Goal: Transaction & Acquisition: Book appointment/travel/reservation

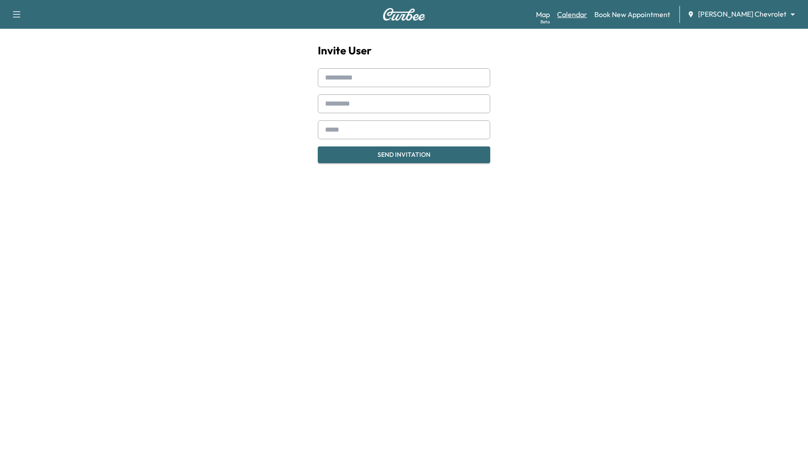
click at [587, 15] on link "Calendar" at bounding box center [572, 14] width 30 height 11
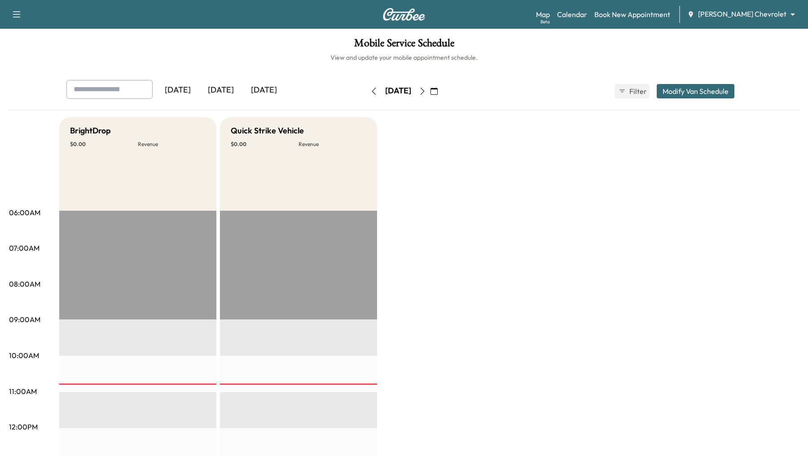
click at [667, 9] on div "Map Beta Calendar Book New Appointment [PERSON_NAME] Chevrolet ******** ​" at bounding box center [668, 14] width 265 height 17
click at [660, 17] on link "Book New Appointment" at bounding box center [632, 14] width 76 height 11
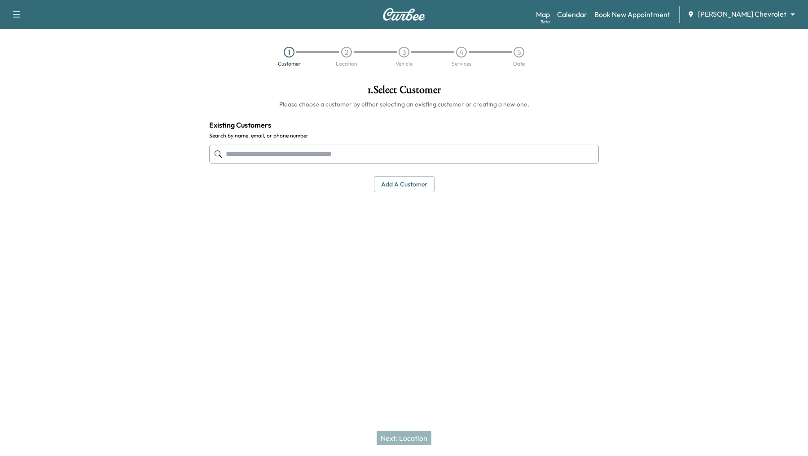
click at [405, 160] on input "text" at bounding box center [404, 154] width 390 height 19
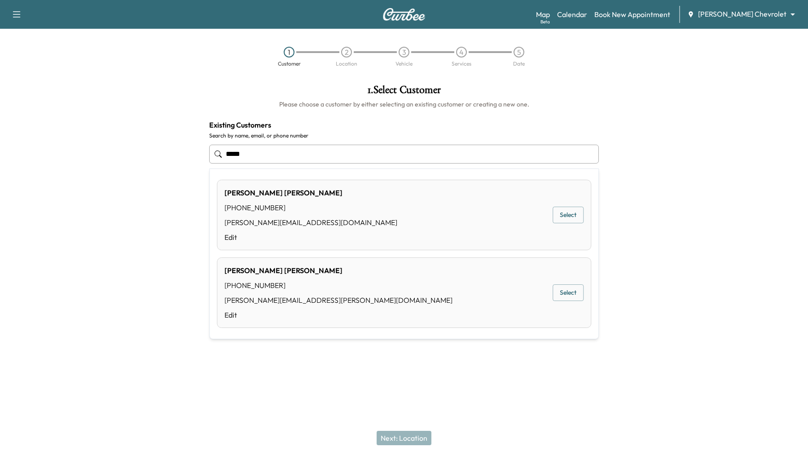
type input "*****"
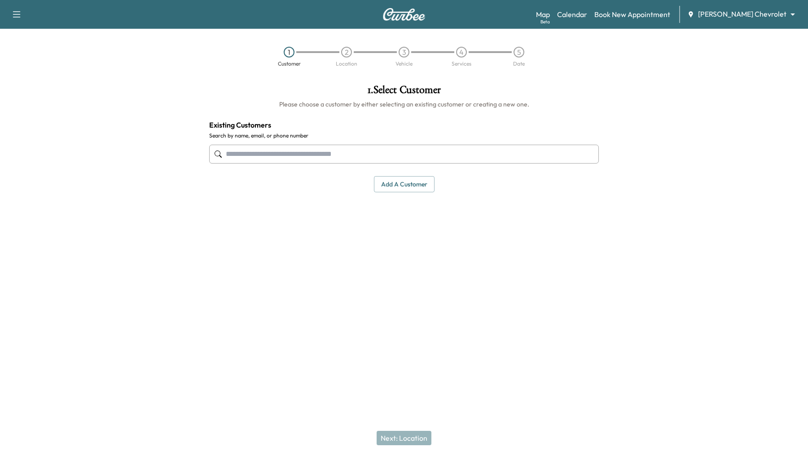
click at [605, 146] on div "1 . Select Customer Please choose a customer by either selecting an existing cu…" at bounding box center [404, 138] width 404 height 122
click at [435, 155] on input "text" at bounding box center [404, 154] width 390 height 19
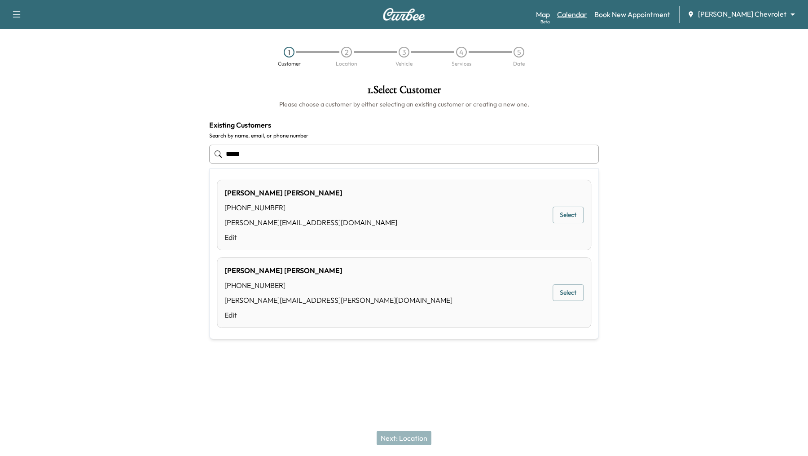
type input "*****"
click at [587, 15] on link "Calendar" at bounding box center [572, 14] width 30 height 11
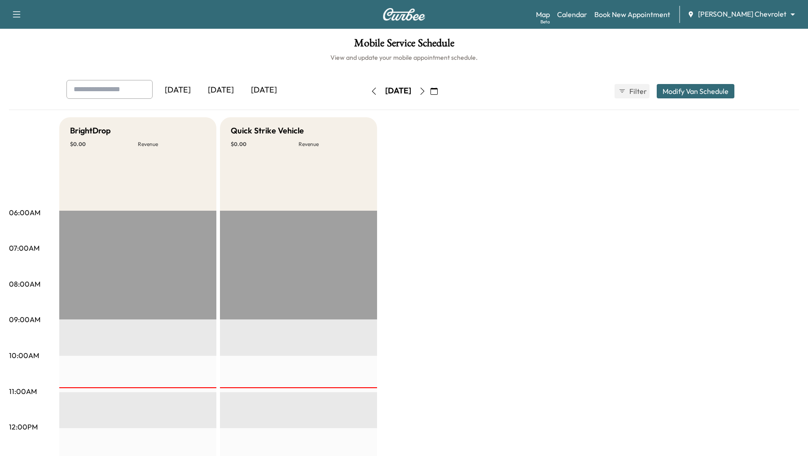
click at [426, 89] on icon "button" at bounding box center [422, 91] width 7 height 7
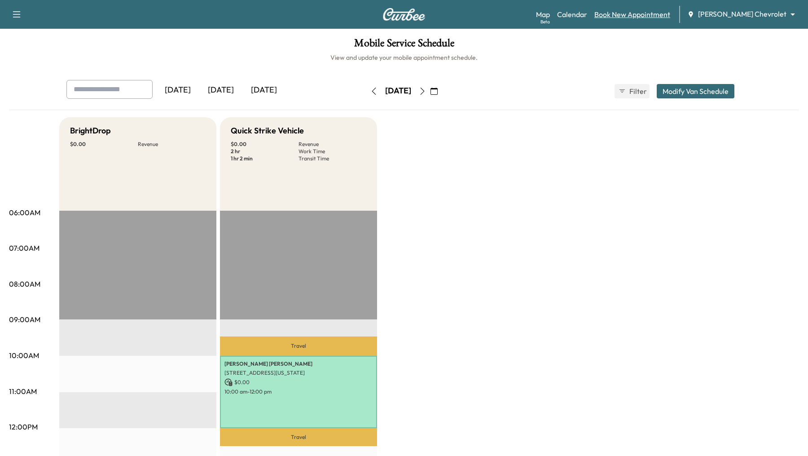
click at [670, 12] on link "Book New Appointment" at bounding box center [632, 14] width 76 height 11
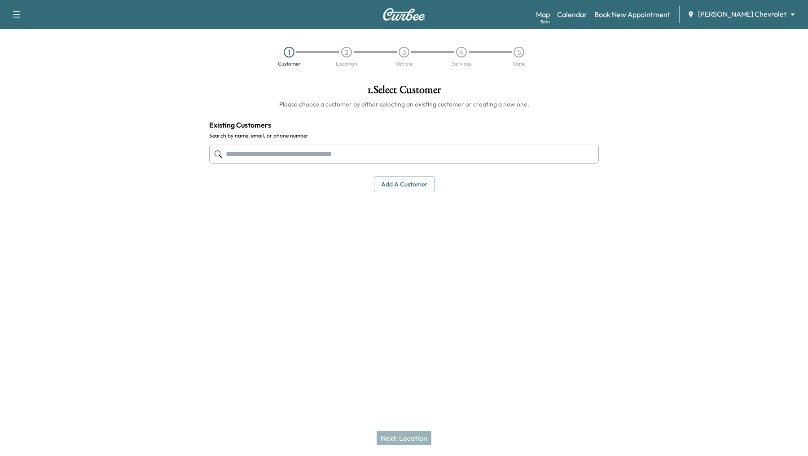
click at [449, 147] on input "text" at bounding box center [404, 154] width 390 height 19
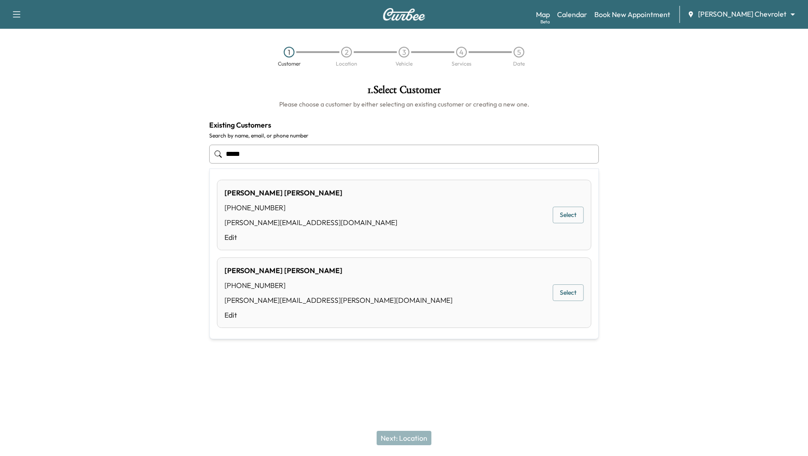
click at [576, 214] on button "Select" at bounding box center [567, 214] width 31 height 17
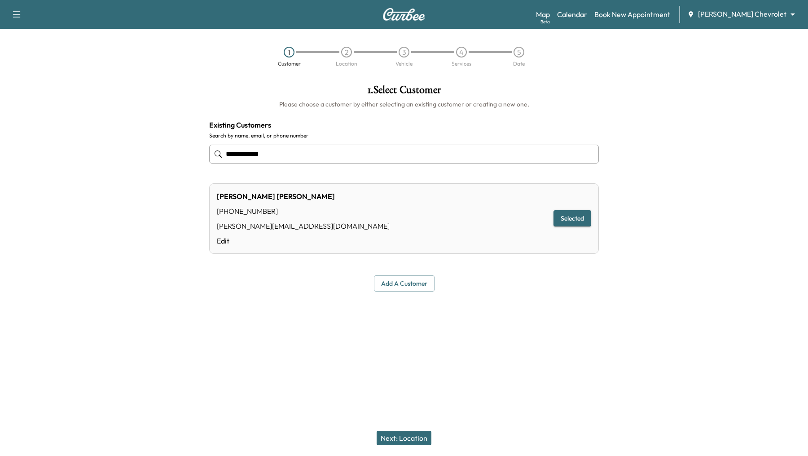
type input "**********"
click at [414, 438] on button "Next: Location" at bounding box center [404, 437] width 55 height 14
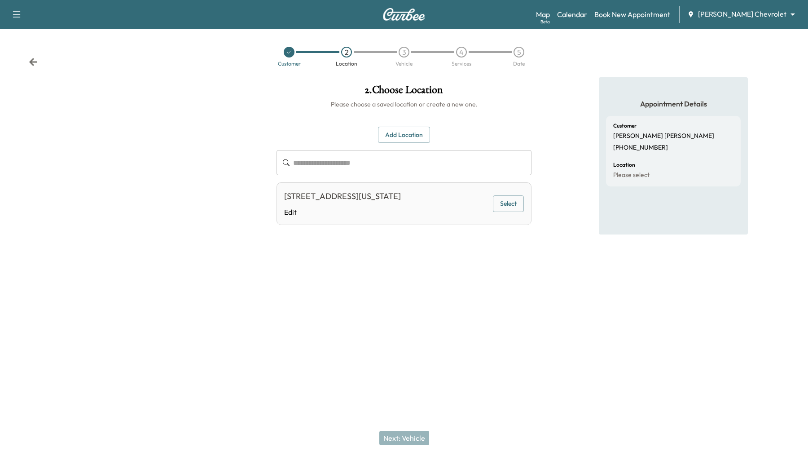
click at [507, 204] on button "Select" at bounding box center [508, 203] width 31 height 17
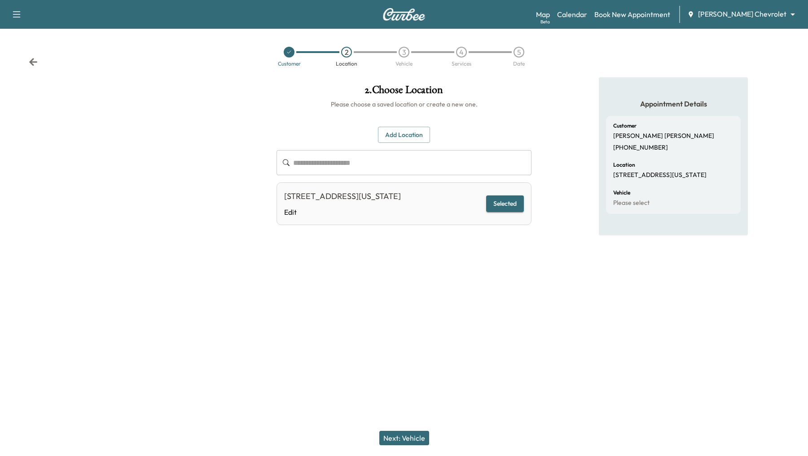
click at [390, 441] on button "Next: Vehicle" at bounding box center [404, 437] width 50 height 14
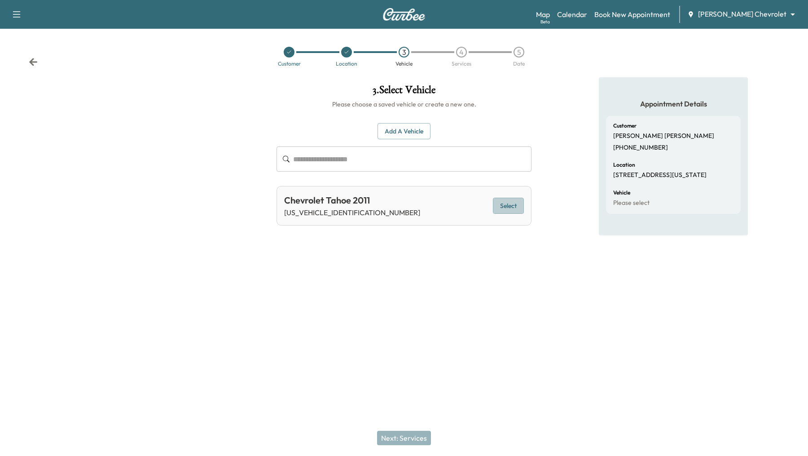
click at [504, 203] on button "Select" at bounding box center [508, 205] width 31 height 17
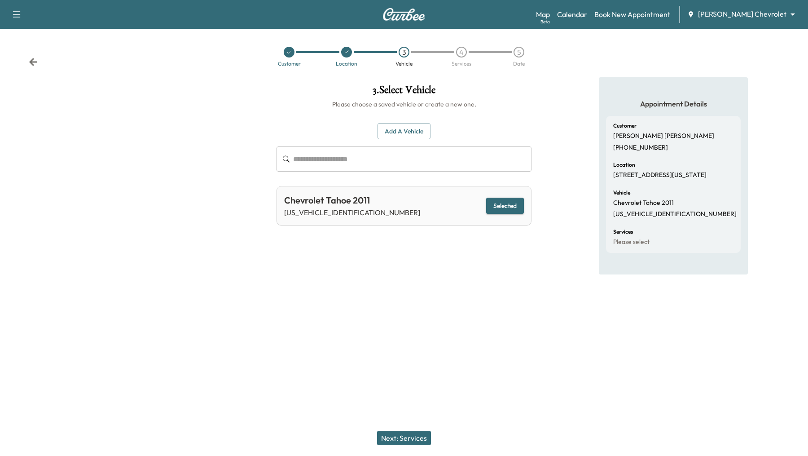
click at [394, 429] on div "Next: Services" at bounding box center [404, 438] width 808 height 36
click at [392, 435] on button "Next: Services" at bounding box center [404, 437] width 54 height 14
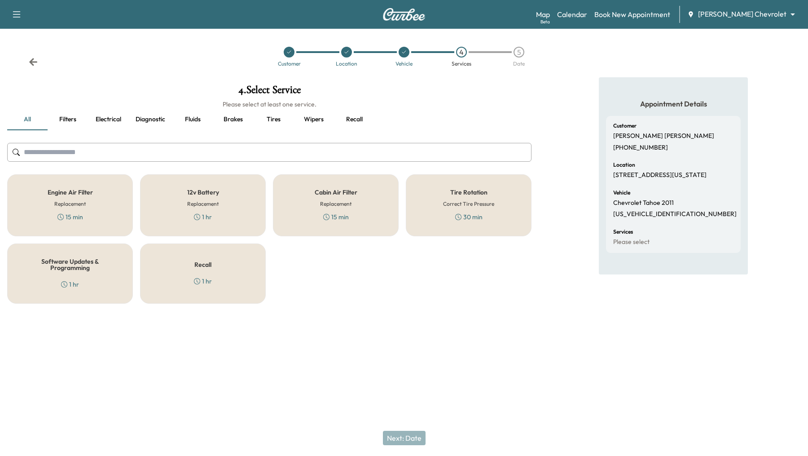
click at [222, 190] on div "12v Battery Replacement 1 hr" at bounding box center [203, 205] width 126 height 62
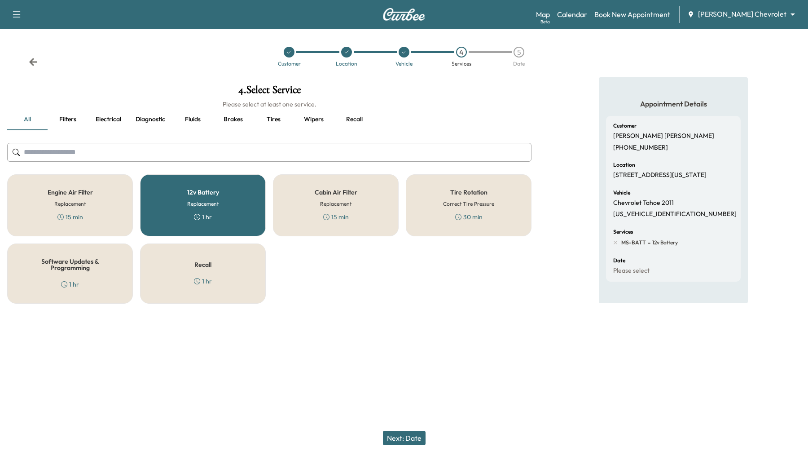
click at [418, 436] on button "Next: Date" at bounding box center [404, 437] width 43 height 14
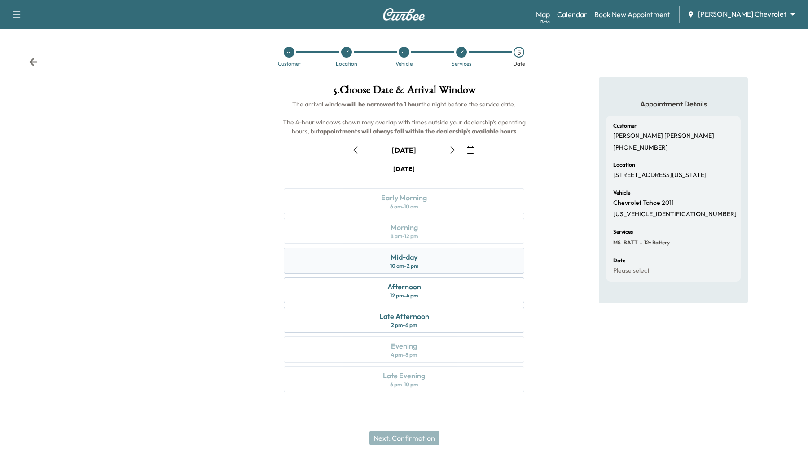
click at [430, 263] on div "Mid-day 10 am - 2 pm" at bounding box center [404, 260] width 241 height 26
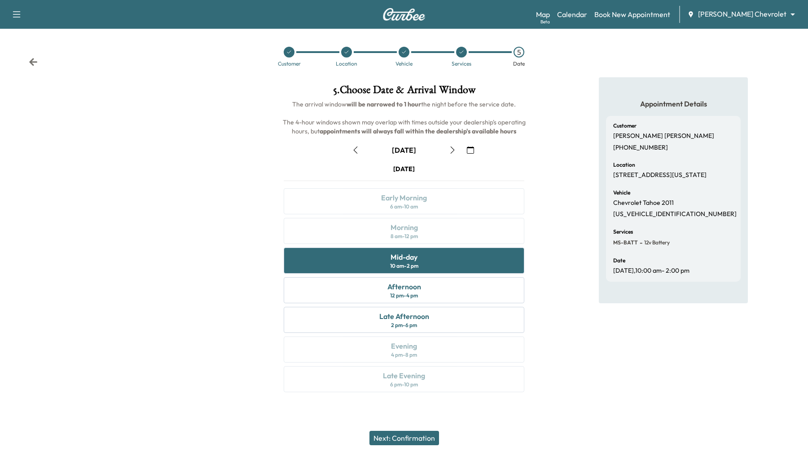
click at [400, 435] on button "Next: Confirmation" at bounding box center [404, 437] width 70 height 14
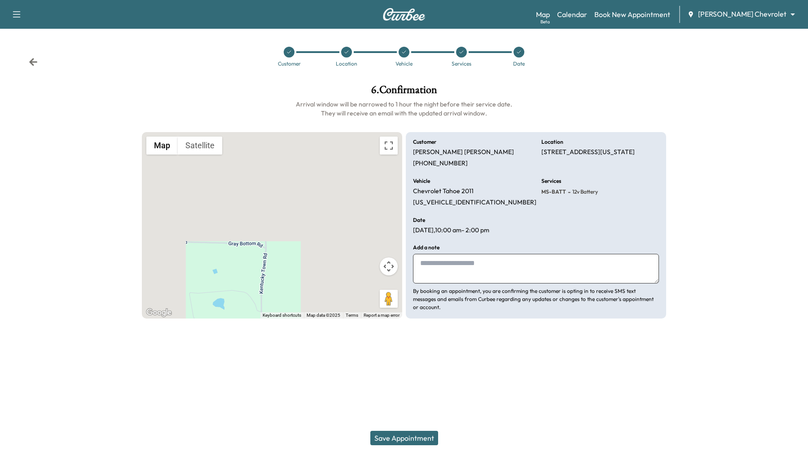
click at [211, 152] on button "Satellite" at bounding box center [200, 145] width 44 height 18
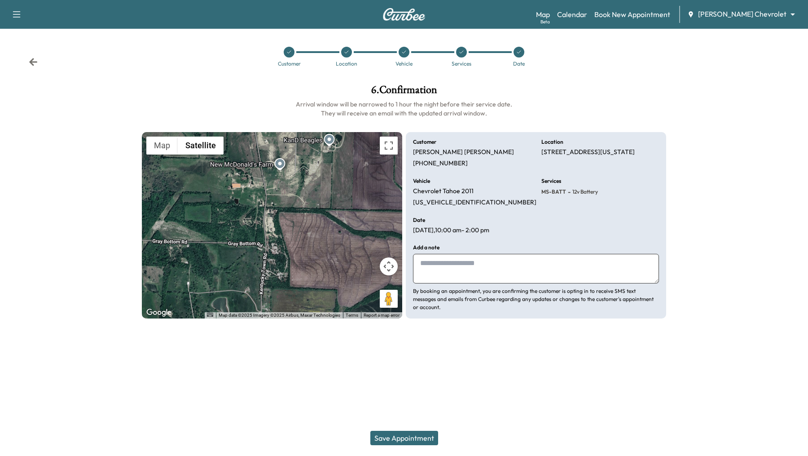
click at [473, 263] on textarea at bounding box center [536, 269] width 246 height 30
type textarea "**********"
click at [416, 435] on button "Save Appointment" at bounding box center [404, 437] width 68 height 14
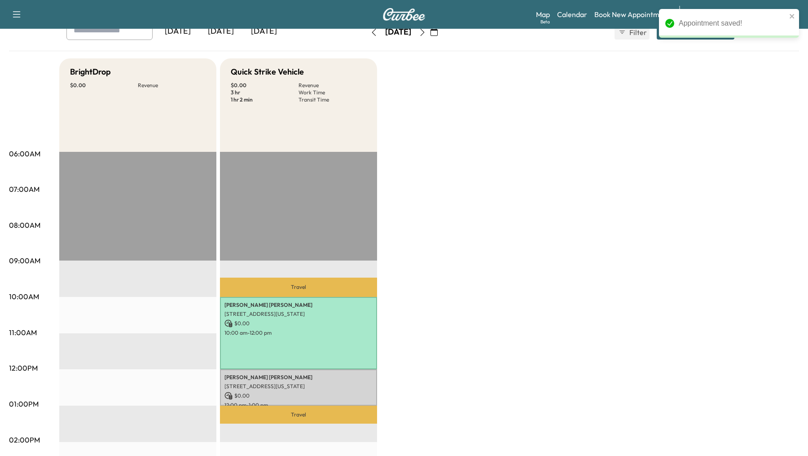
scroll to position [63, 0]
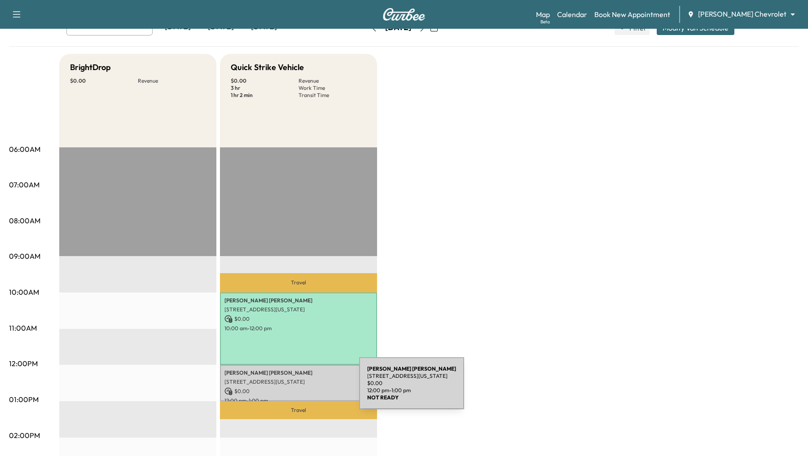
click at [292, 388] on p "$ 0.00" at bounding box center [298, 391] width 148 height 8
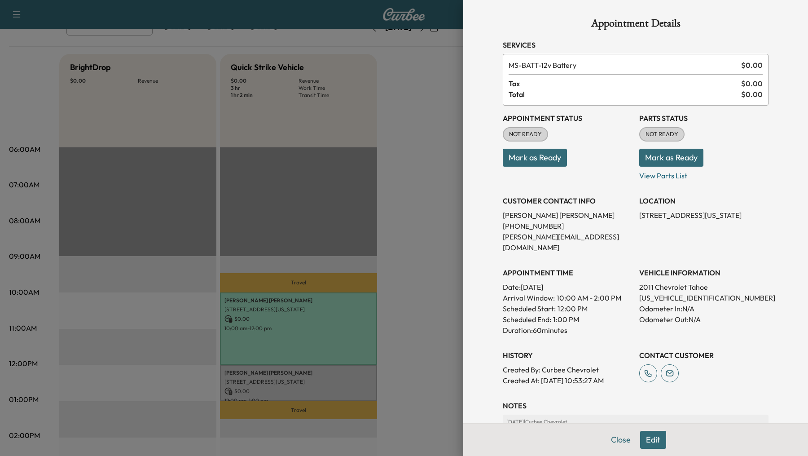
click at [211, 346] on div at bounding box center [404, 228] width 808 height 456
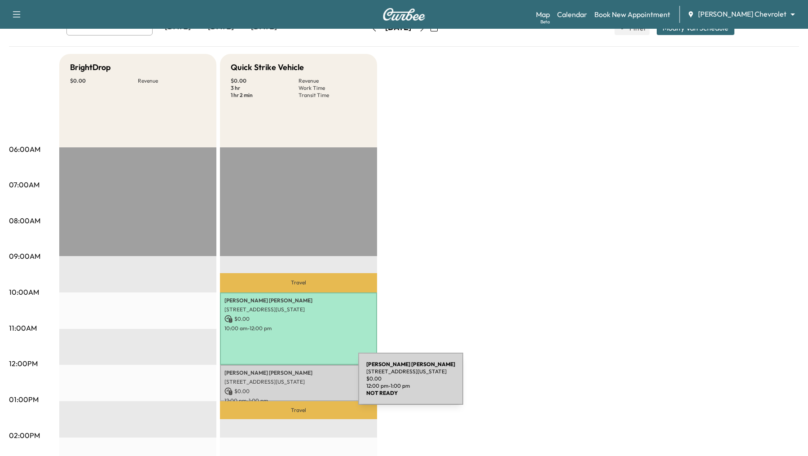
click at [291, 384] on p "[STREET_ADDRESS][US_STATE]" at bounding box center [298, 381] width 148 height 7
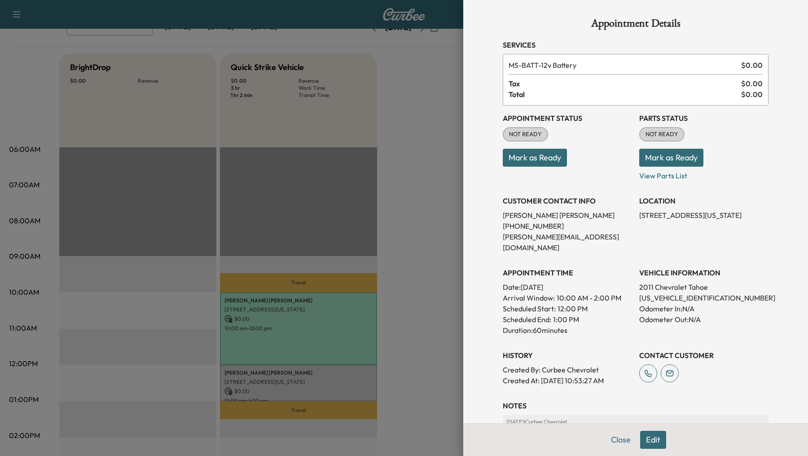
click at [440, 119] on div at bounding box center [404, 228] width 808 height 456
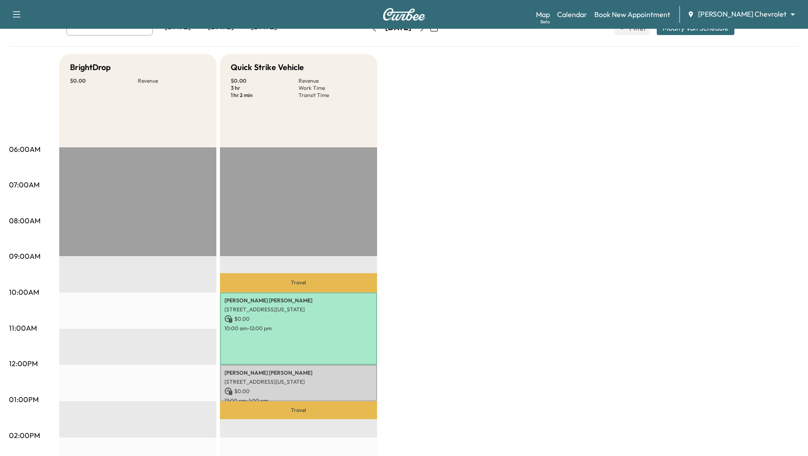
scroll to position [0, 0]
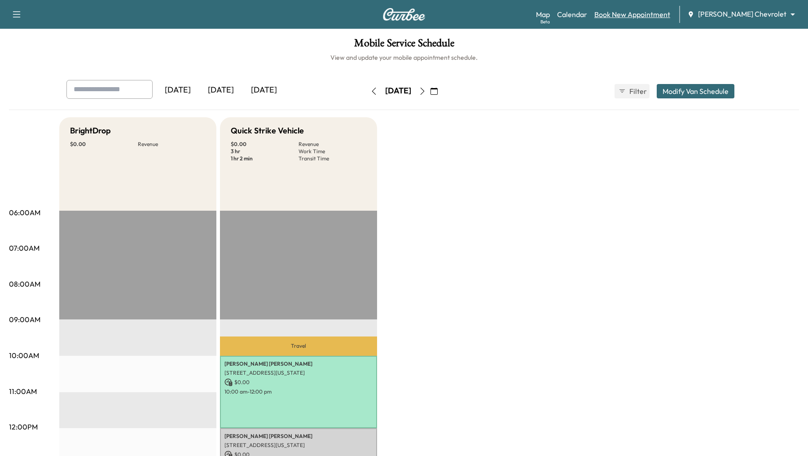
click at [653, 15] on link "Book New Appointment" at bounding box center [632, 14] width 76 height 11
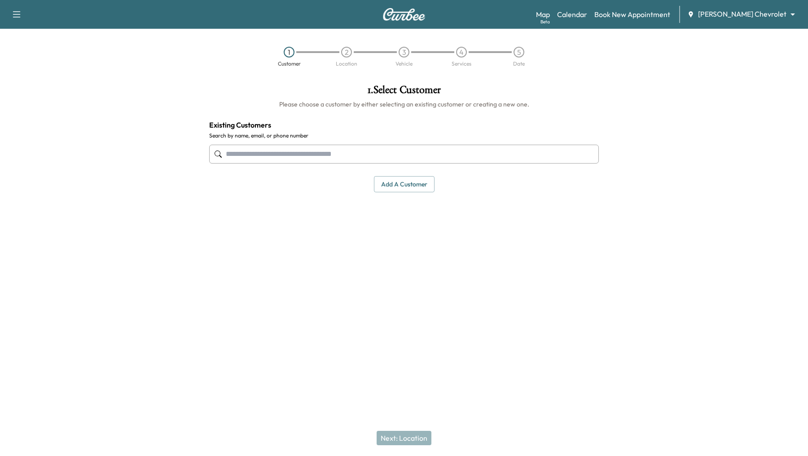
drag, startPoint x: 367, startPoint y: 149, endPoint x: 369, endPoint y: 145, distance: 4.6
click at [367, 149] on input "text" at bounding box center [404, 154] width 390 height 19
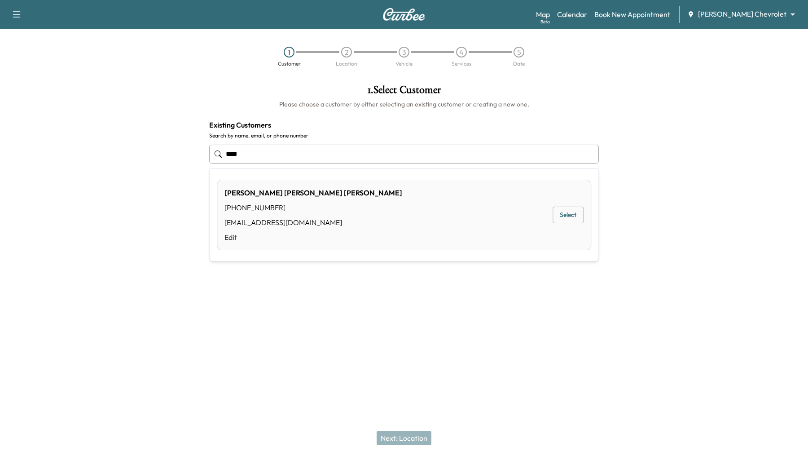
type input "****"
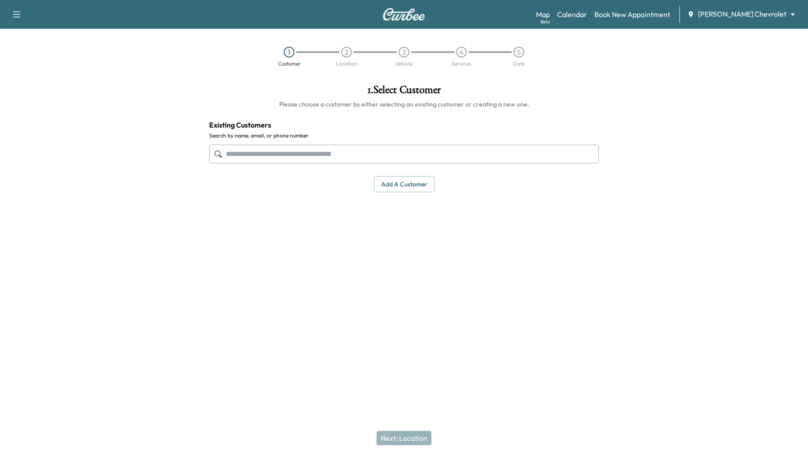
click at [714, 112] on div at bounding box center [707, 191] width 202 height 228
click at [343, 161] on input "text" at bounding box center [404, 154] width 390 height 19
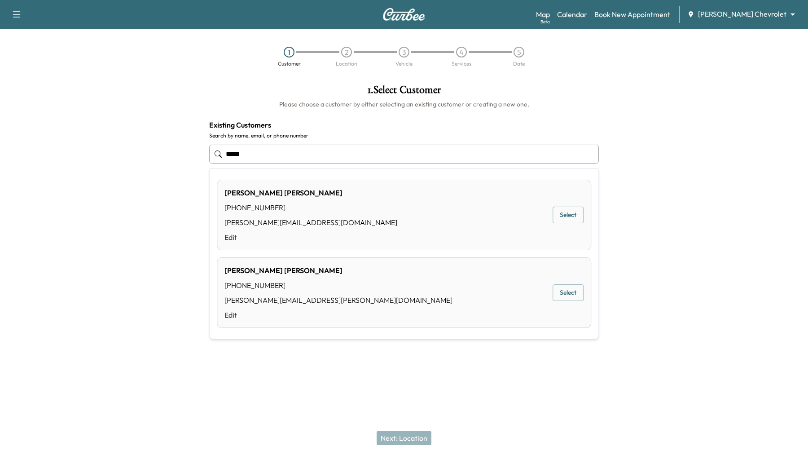
click at [432, 210] on div "[PERSON_NAME] [PHONE_NUMBER] [PERSON_NAME][EMAIL_ADDRESS][DOMAIN_NAME] Edit Sel…" at bounding box center [404, 215] width 374 height 70
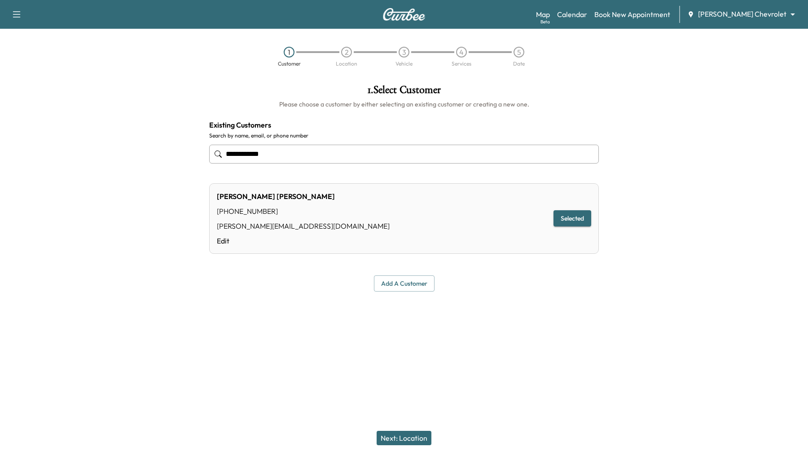
type input "**********"
click at [413, 437] on button "Next: Location" at bounding box center [404, 437] width 55 height 14
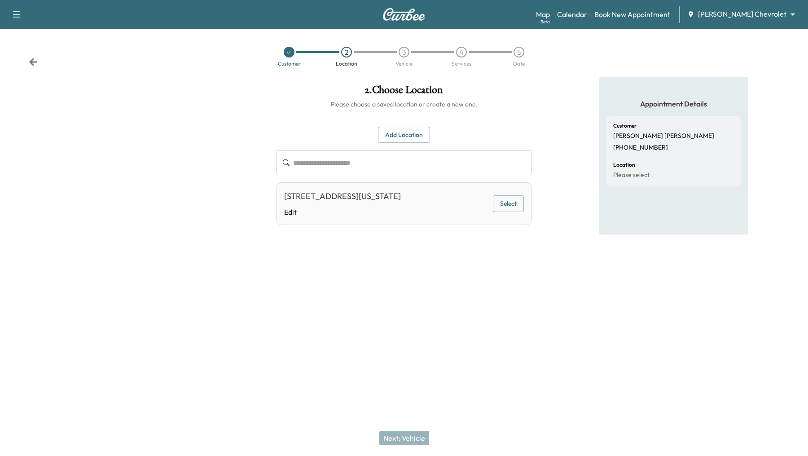
click at [504, 203] on button "Select" at bounding box center [508, 203] width 31 height 17
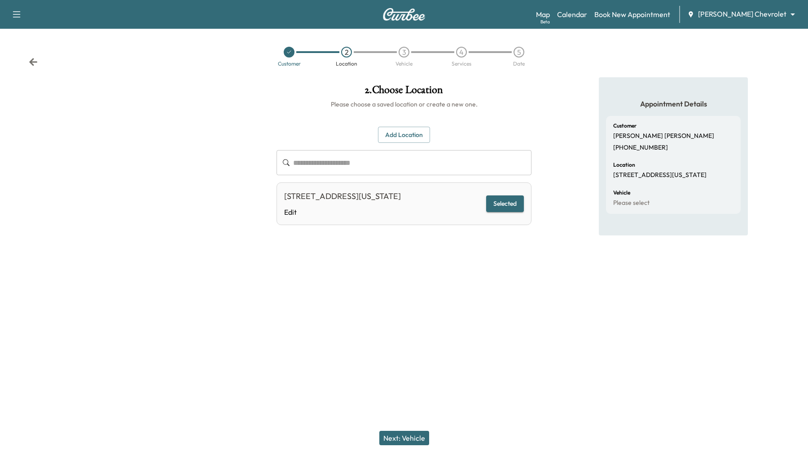
click at [408, 434] on button "Next: Vehicle" at bounding box center [404, 437] width 50 height 14
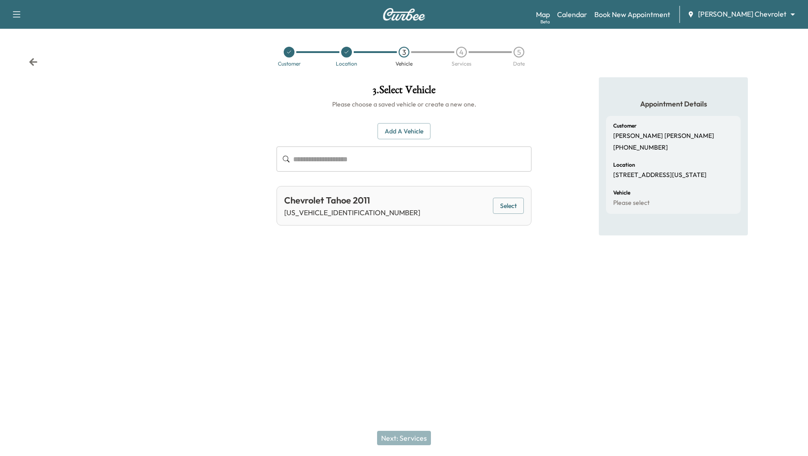
click at [501, 198] on button "Select" at bounding box center [508, 205] width 31 height 17
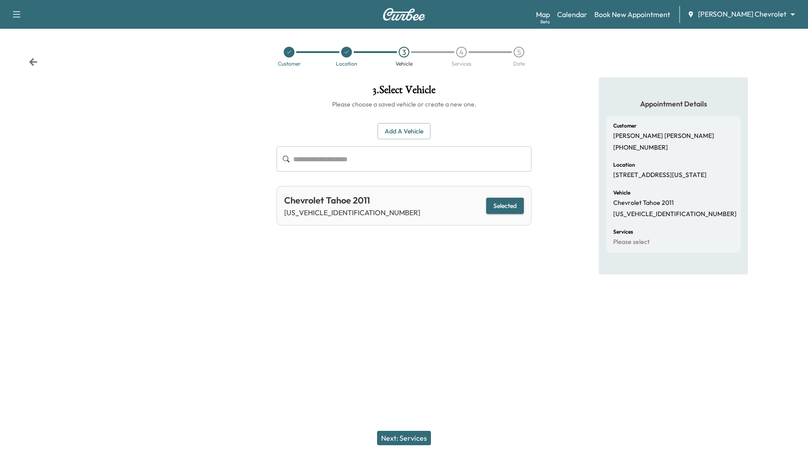
click at [404, 443] on button "Next: Services" at bounding box center [404, 437] width 54 height 14
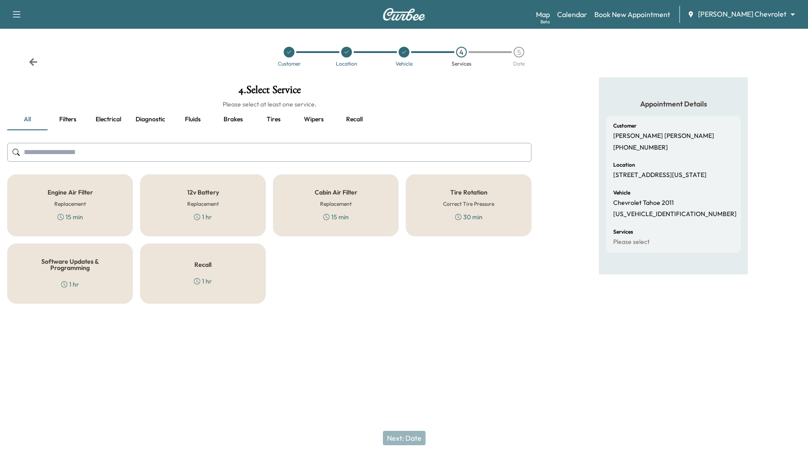
click at [225, 210] on div "12v Battery Replacement 1 hr" at bounding box center [203, 205] width 126 height 62
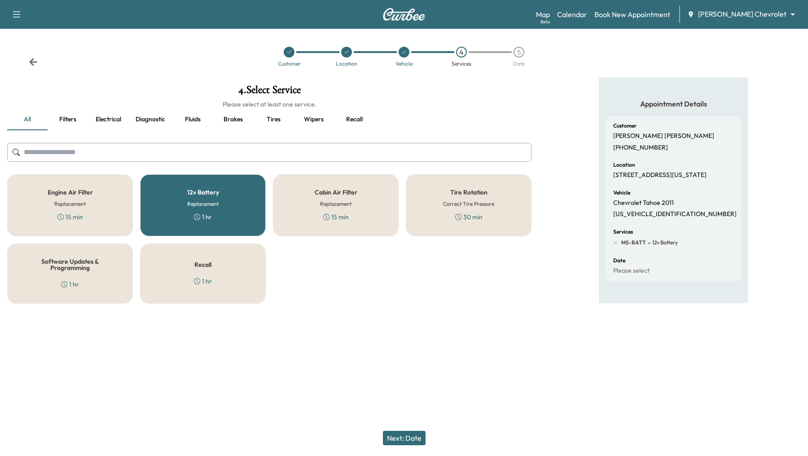
click at [417, 442] on button "Next: Date" at bounding box center [404, 437] width 43 height 14
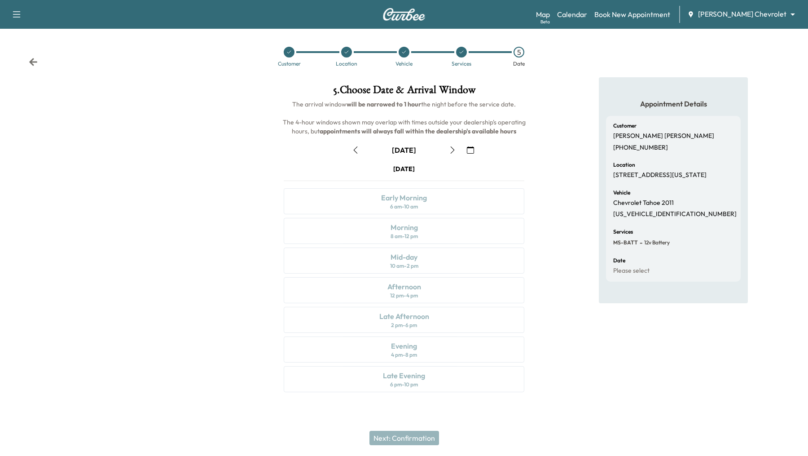
click at [502, 261] on div "[DATE] Early Morning 6 am - 10 am Morning 8 am - 12 pm Mid-day 10 am - 2 pm Aft…" at bounding box center [403, 279] width 255 height 231
click at [484, 310] on div "[DATE] Early Morning 6 am - 10 am Morning 8 am - 12 pm Mid-day 10 am - 2 pm Aft…" at bounding box center [403, 279] width 255 height 231
click at [482, 311] on div "[DATE] Early Morning 6 am - 10 am Morning 8 am - 12 pm Mid-day 10 am - 2 pm Aft…" at bounding box center [403, 279] width 255 height 231
click at [480, 309] on div "[DATE] Early Morning 6 am - 10 am Morning 8 am - 12 pm Mid-day 10 am - 2 pm Aft…" at bounding box center [403, 279] width 255 height 231
drag, startPoint x: 480, startPoint y: 309, endPoint x: 460, endPoint y: 260, distance: 52.9
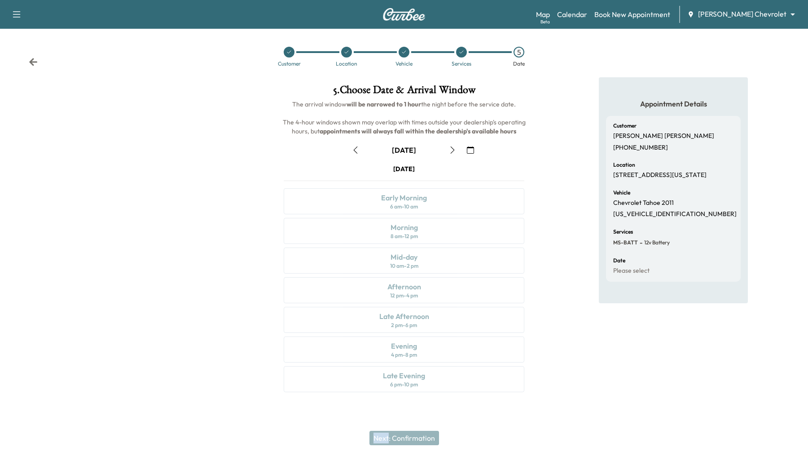
click at [460, 260] on div "[DATE] Early Morning 6 am - 10 am Morning 8 am - 12 pm Mid-day 10 am - 2 pm Aft…" at bounding box center [403, 279] width 255 height 231
drag, startPoint x: 460, startPoint y: 260, endPoint x: 460, endPoint y: 251, distance: 9.0
click at [460, 257] on div "[DATE] Early Morning 6 am - 10 am Morning 8 am - 12 pm Mid-day 10 am - 2 pm Aft…" at bounding box center [403, 279] width 255 height 231
click at [460, 251] on div "[DATE] Early Morning 6 am - 10 am Morning 8 am - 12 pm Mid-day 10 am - 2 pm Aft…" at bounding box center [403, 279] width 255 height 231
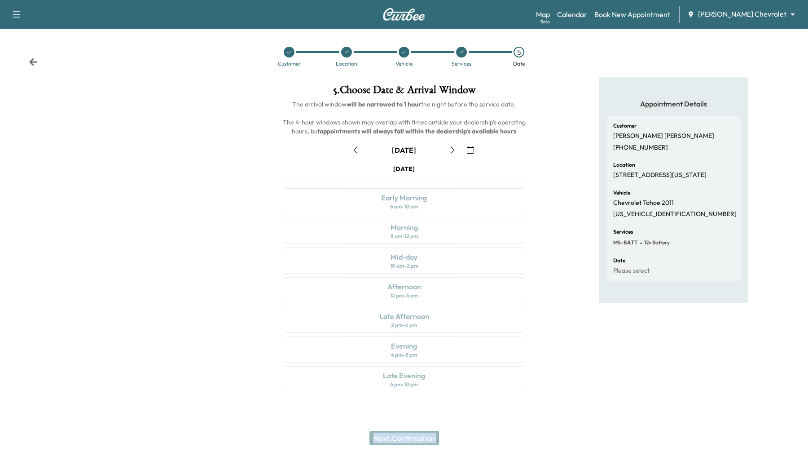
drag, startPoint x: 460, startPoint y: 251, endPoint x: 460, endPoint y: 297, distance: 45.3
click at [460, 297] on div "[DATE] Early Morning 6 am - 10 am Morning 8 am - 12 pm Mid-day 10 am - 2 pm Aft…" at bounding box center [403, 279] width 255 height 231
drag, startPoint x: 460, startPoint y: 297, endPoint x: 479, endPoint y: 326, distance: 35.4
click at [473, 320] on div "[DATE] Early Morning 6 am - 10 am Morning 8 am - 12 pm Mid-day 10 am - 2 pm Aft…" at bounding box center [403, 279] width 255 height 231
drag, startPoint x: 479, startPoint y: 326, endPoint x: 444, endPoint y: 237, distance: 95.5
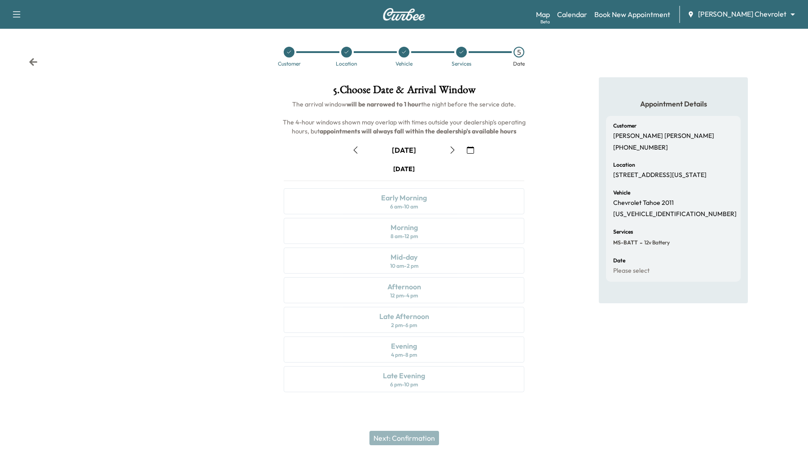
click at [444, 237] on div "[DATE] Early Morning 6 am - 10 am Morning 8 am - 12 pm Mid-day 10 am - 2 pm Aft…" at bounding box center [403, 279] width 255 height 231
click at [452, 152] on icon "button" at bounding box center [452, 149] width 7 height 7
click at [403, 53] on icon at bounding box center [404, 52] width 4 height 3
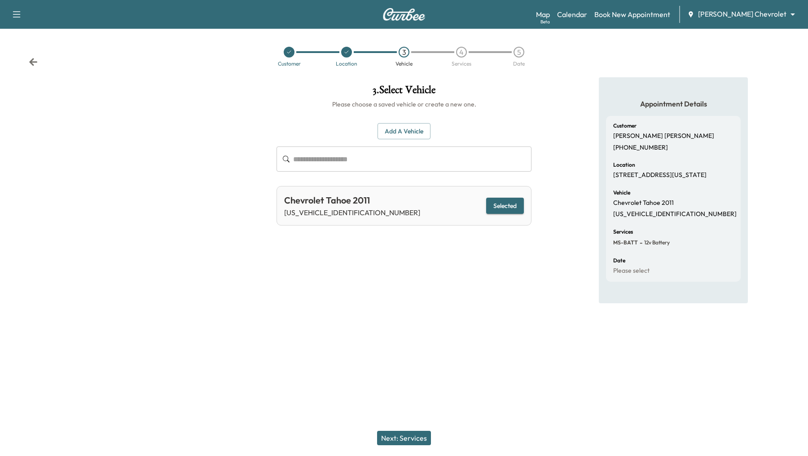
click at [408, 439] on button "Next: Services" at bounding box center [404, 437] width 54 height 14
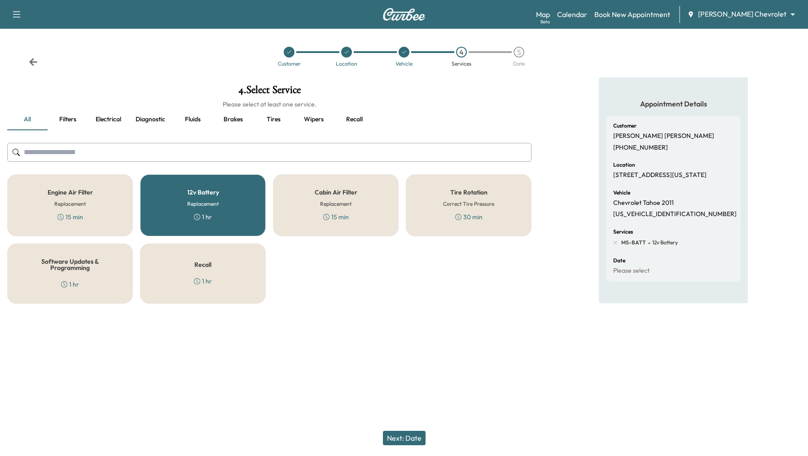
click at [415, 435] on button "Next: Date" at bounding box center [404, 437] width 43 height 14
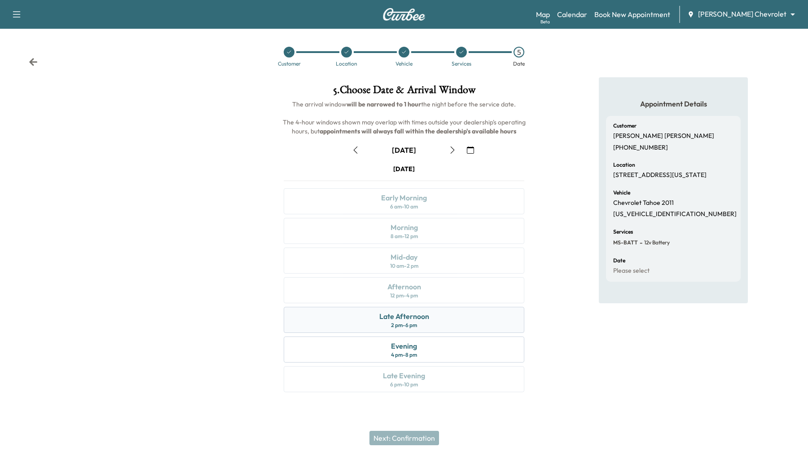
click at [490, 321] on div "Late Afternoon 2 pm - 6 pm" at bounding box center [404, 320] width 241 height 26
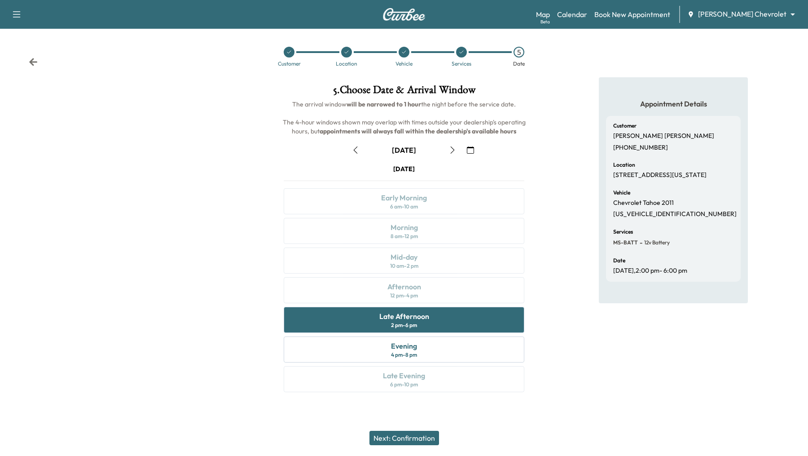
click at [413, 438] on button "Next: Confirmation" at bounding box center [404, 437] width 70 height 14
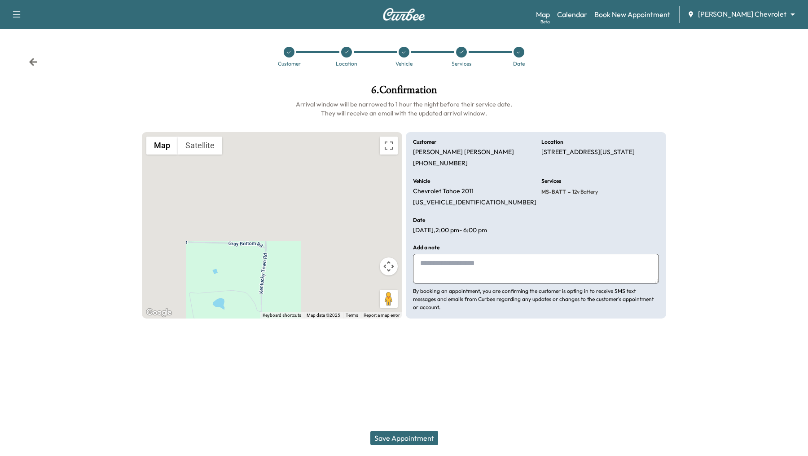
click at [461, 50] on icon at bounding box center [461, 51] width 5 height 5
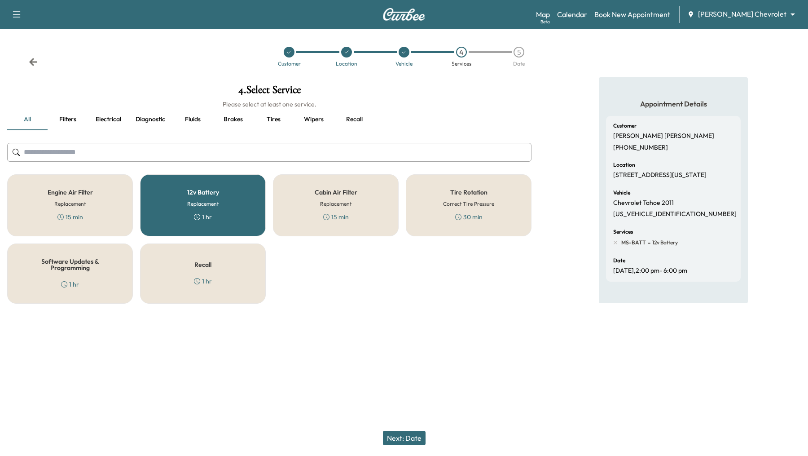
click at [421, 433] on button "Next: Date" at bounding box center [404, 437] width 43 height 14
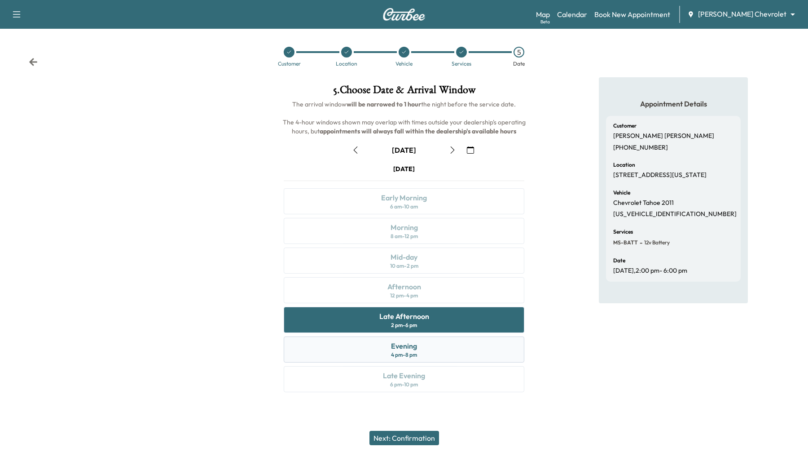
click at [411, 353] on div "4 pm - 8 pm" at bounding box center [404, 354] width 26 height 7
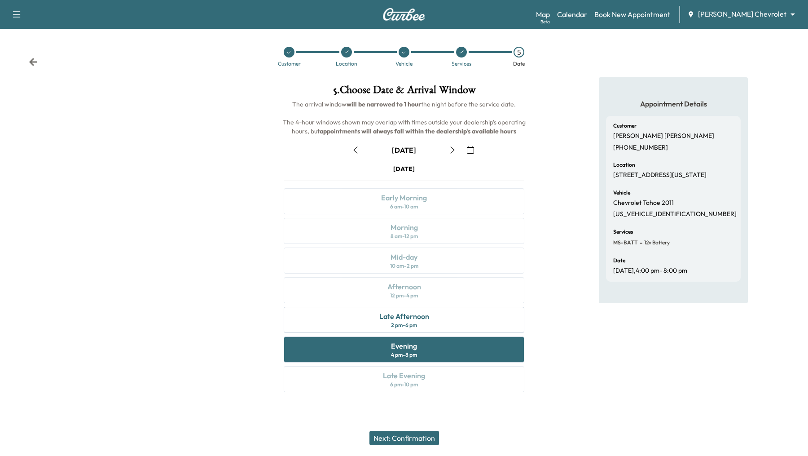
click at [400, 440] on button "Next: Confirmation" at bounding box center [404, 437] width 70 height 14
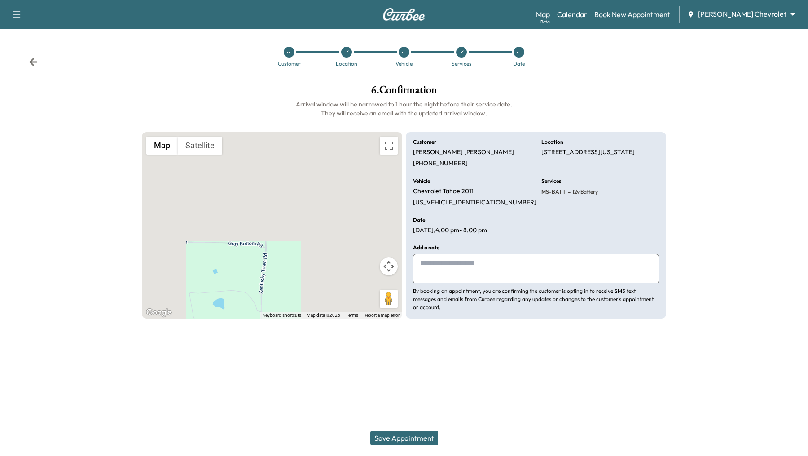
click at [400, 440] on button "Save Appointment" at bounding box center [404, 437] width 68 height 14
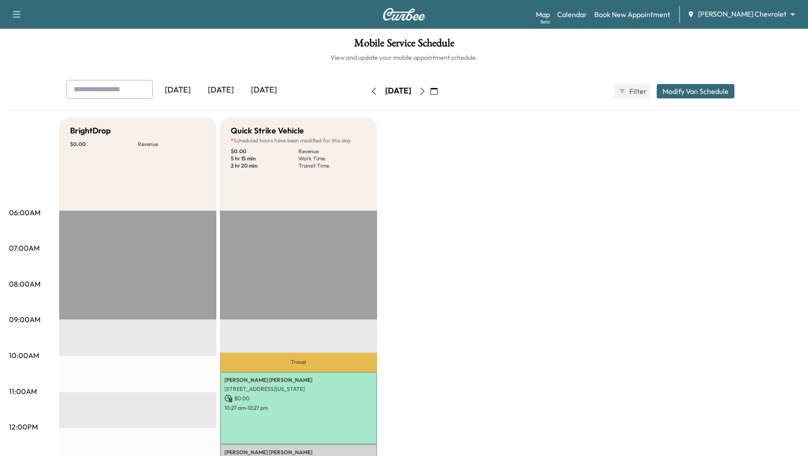
click at [372, 93] on icon "button" at bounding box center [374, 91] width 4 height 7
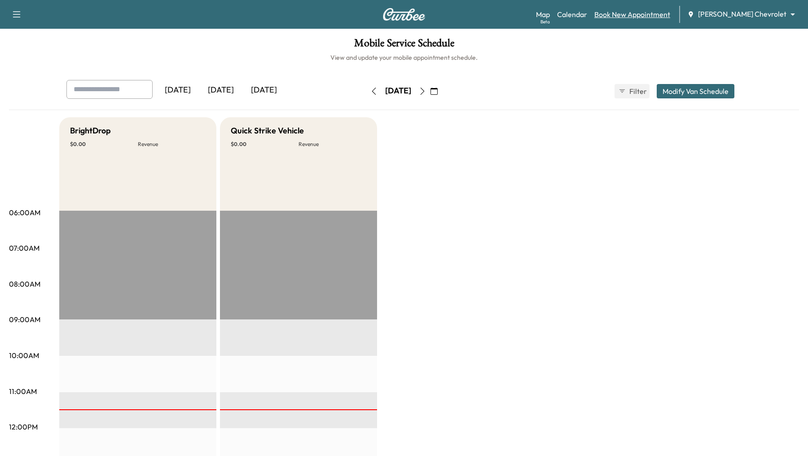
click at [648, 17] on link "Book New Appointment" at bounding box center [632, 14] width 76 height 11
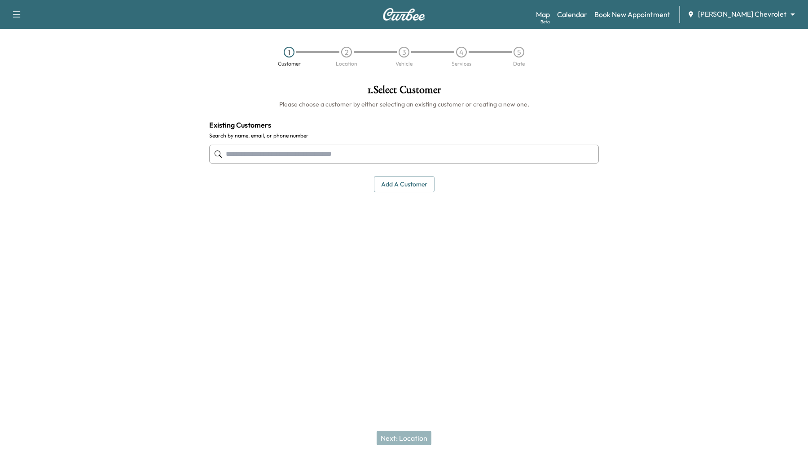
click at [276, 156] on input "text" at bounding box center [404, 154] width 390 height 19
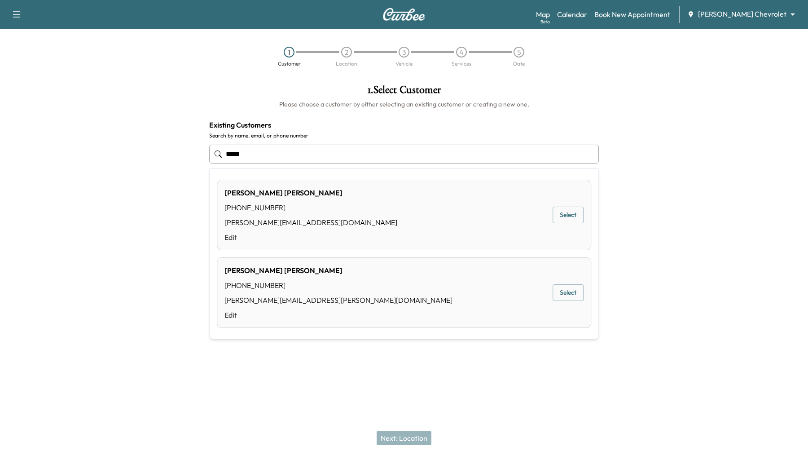
click at [337, 216] on div "[PERSON_NAME] [PHONE_NUMBER] [PERSON_NAME][EMAIL_ADDRESS][DOMAIN_NAME] Edit Sel…" at bounding box center [404, 215] width 374 height 70
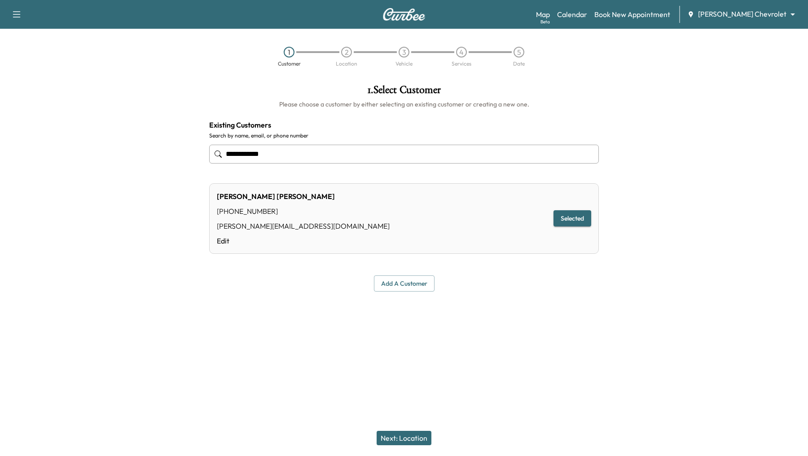
type input "**********"
click at [409, 434] on button "Next: Location" at bounding box center [404, 437] width 55 height 14
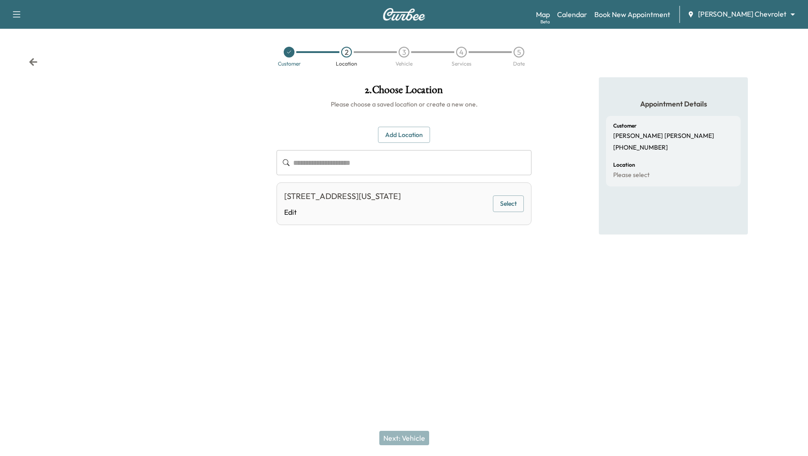
click at [509, 198] on button "Select" at bounding box center [508, 203] width 31 height 17
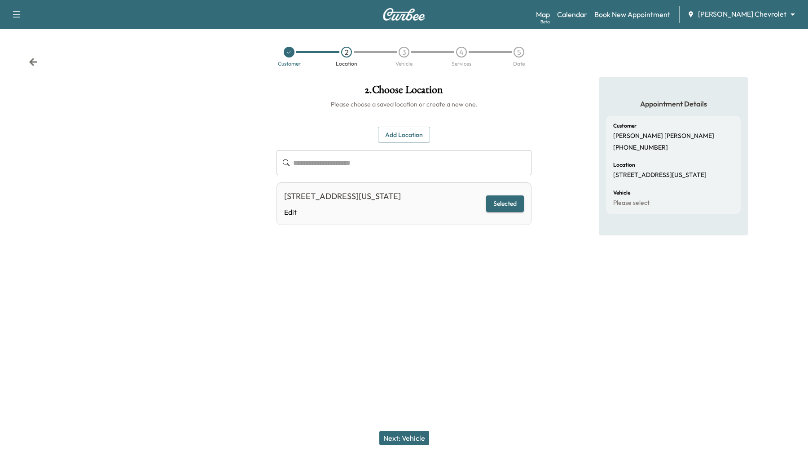
click at [406, 433] on button "Next: Vehicle" at bounding box center [404, 437] width 50 height 14
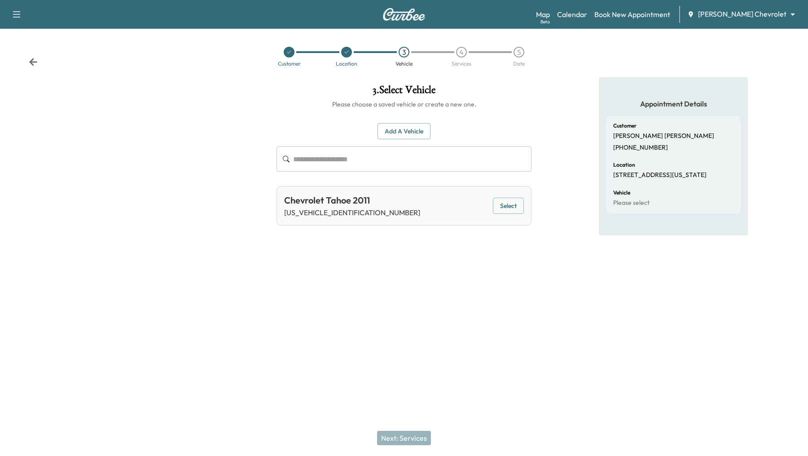
click at [504, 210] on button "Select" at bounding box center [508, 205] width 31 height 17
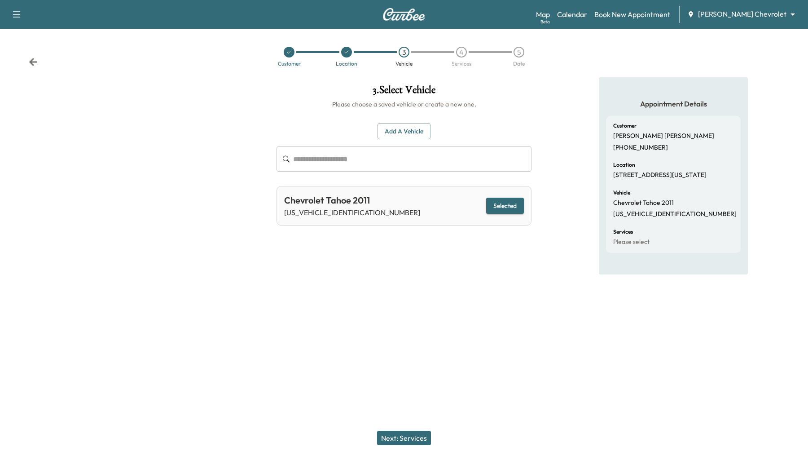
click at [413, 435] on button "Next: Services" at bounding box center [404, 437] width 54 height 14
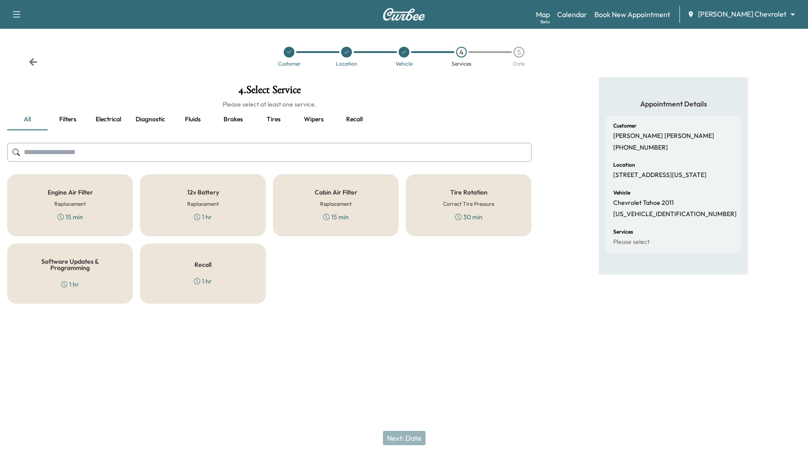
click at [206, 206] on h6 "Replacement" at bounding box center [202, 204] width 31 height 8
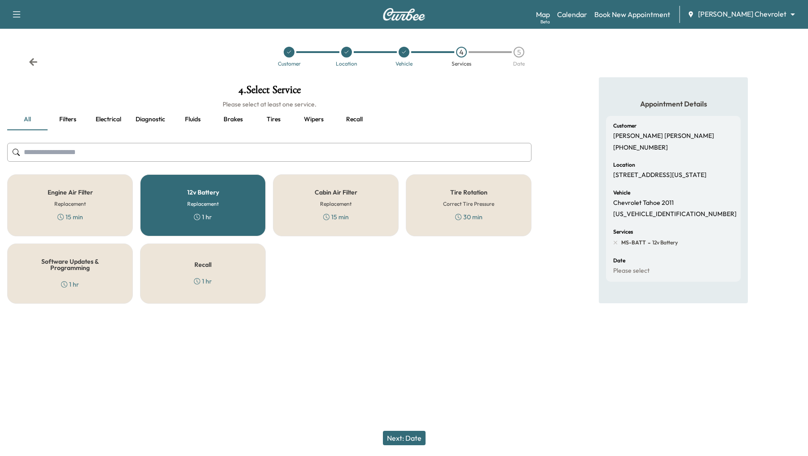
click at [397, 435] on button "Next: Date" at bounding box center [404, 437] width 43 height 14
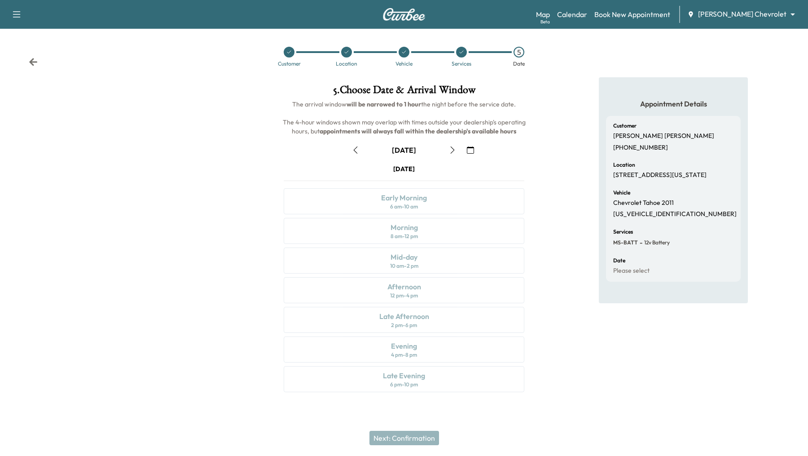
click at [357, 152] on icon "button" at bounding box center [355, 149] width 7 height 7
click at [434, 260] on div "Mid-day 10 am - 2 pm" at bounding box center [404, 260] width 241 height 26
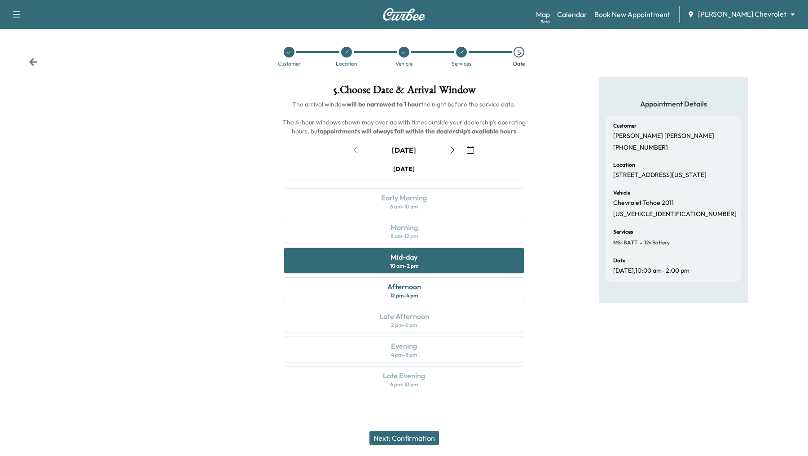
click at [403, 436] on button "Next: Confirmation" at bounding box center [404, 437] width 70 height 14
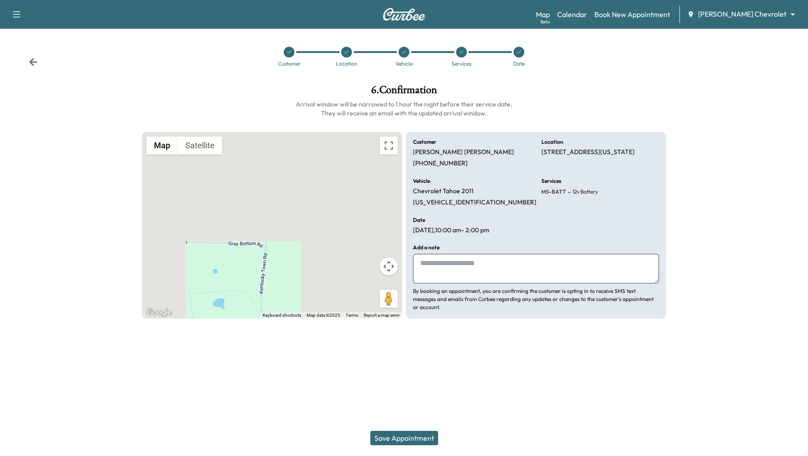
click at [412, 438] on button "Save Appointment" at bounding box center [404, 437] width 68 height 14
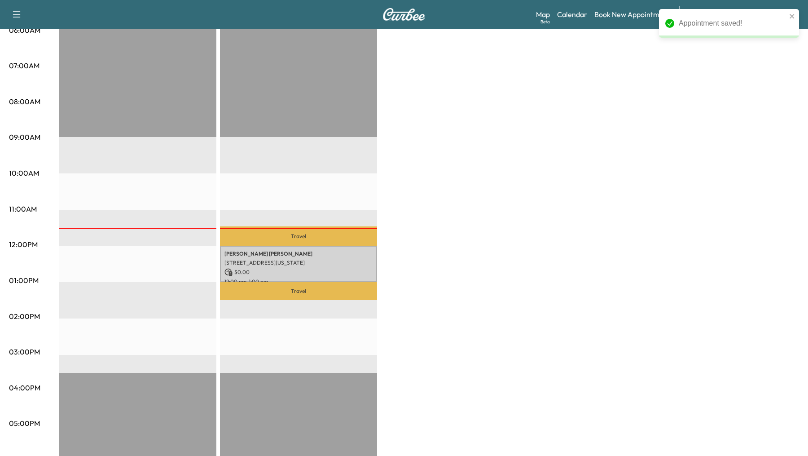
scroll to position [184, 0]
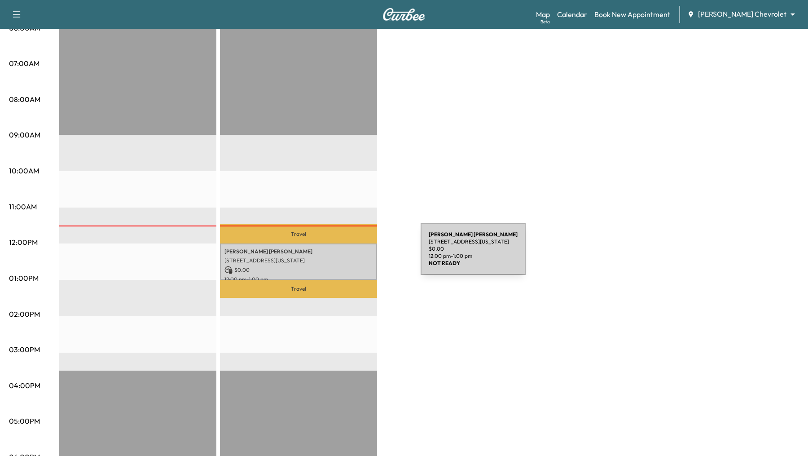
click at [353, 254] on div "[PERSON_NAME] [STREET_ADDRESS][US_STATE] $ 0.00 12:00 pm - 1:00 pm" at bounding box center [298, 261] width 157 height 36
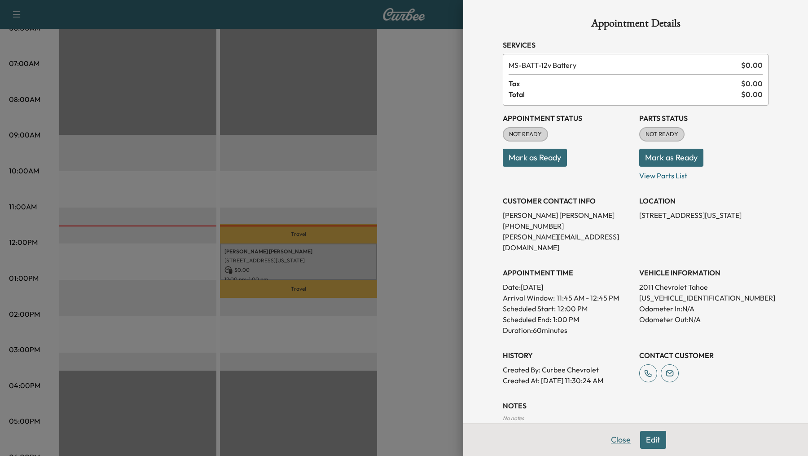
click at [620, 435] on button "Close" at bounding box center [620, 439] width 31 height 18
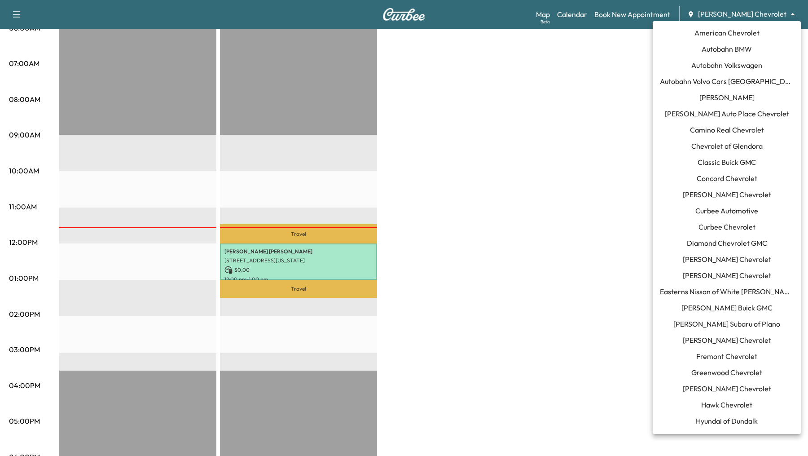
click at [792, 16] on body "Support Log Out Map Beta Calendar Book New Appointment [PERSON_NAME] Chevrolet …" at bounding box center [404, 44] width 808 height 456
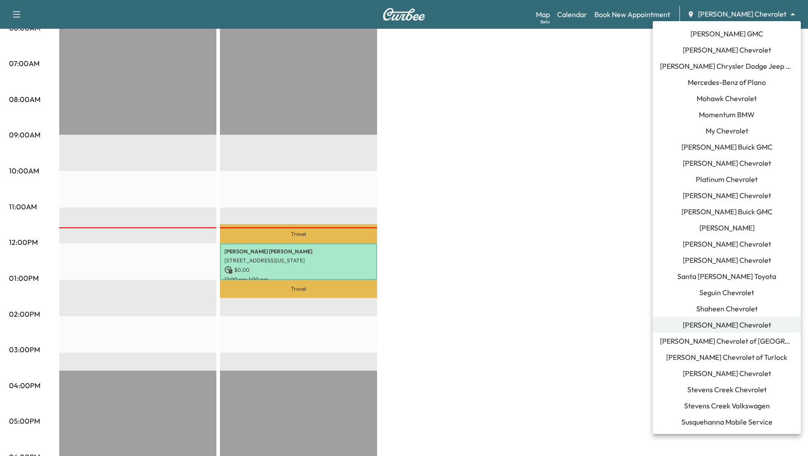
scroll to position [546, 0]
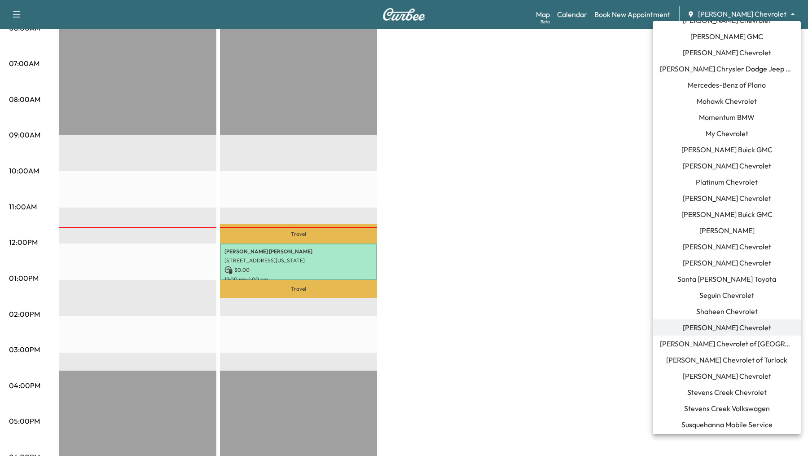
click at [744, 115] on span "Momentum BMW" at bounding box center [727, 117] width 56 height 11
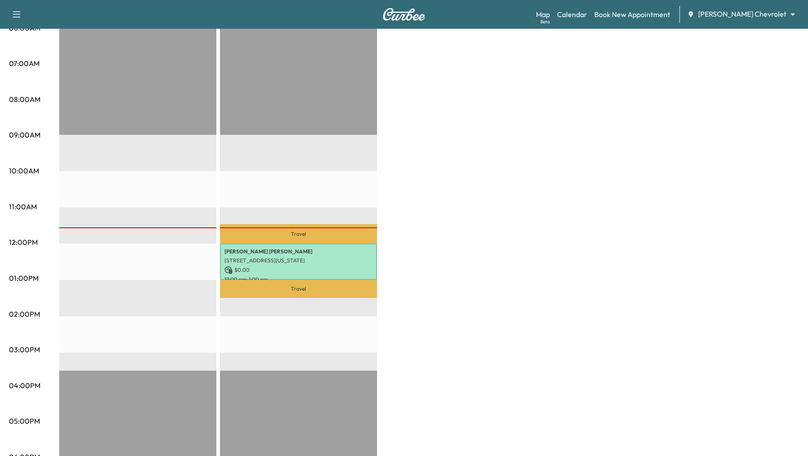
scroll to position [0, 0]
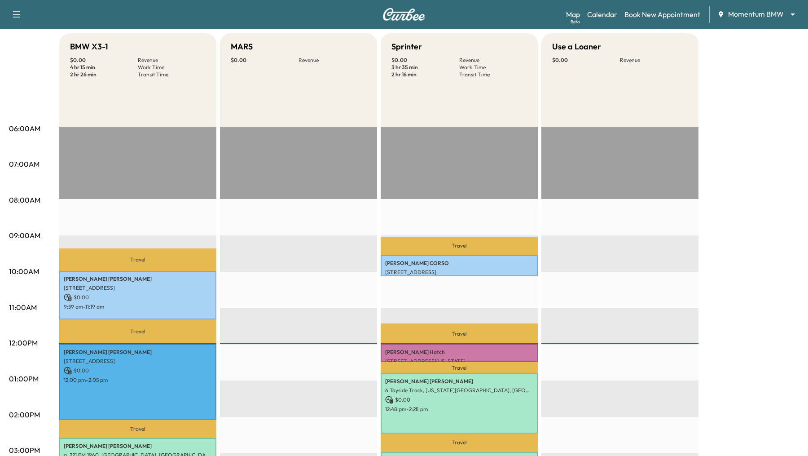
scroll to position [82, 0]
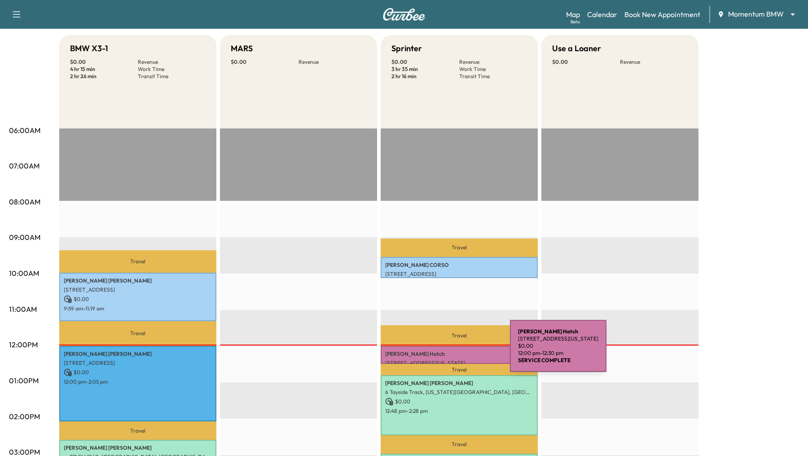
click at [443, 351] on p "[PERSON_NAME]" at bounding box center [459, 353] width 148 height 7
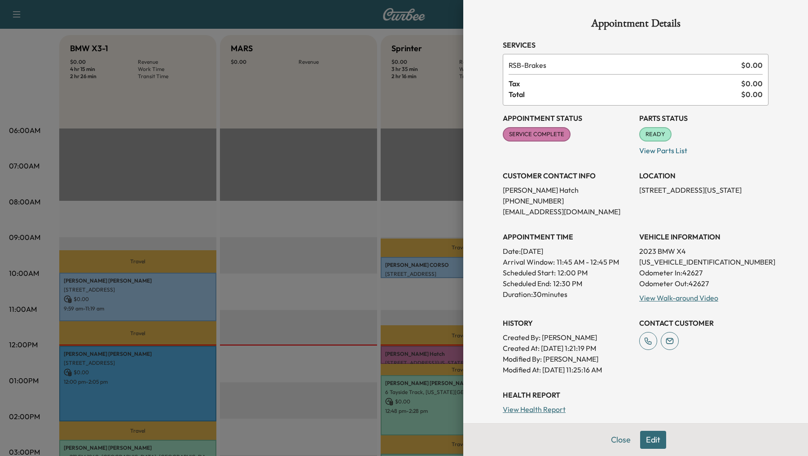
click at [322, 267] on div at bounding box center [404, 228] width 808 height 456
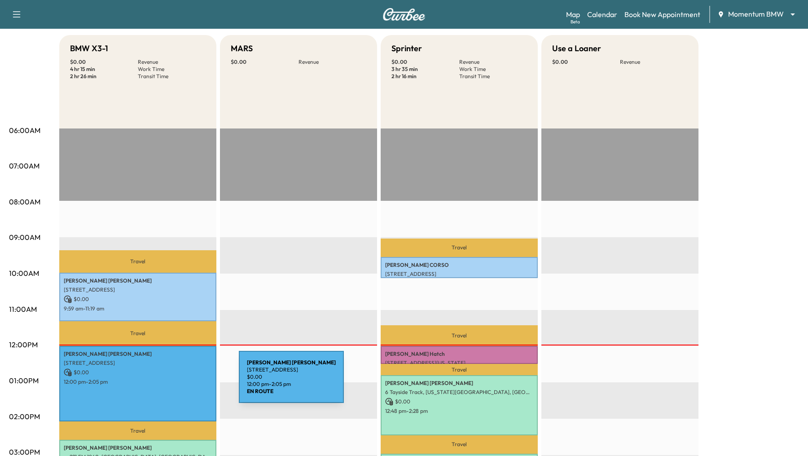
click at [171, 382] on p "12:00 pm - 2:05 pm" at bounding box center [138, 381] width 148 height 7
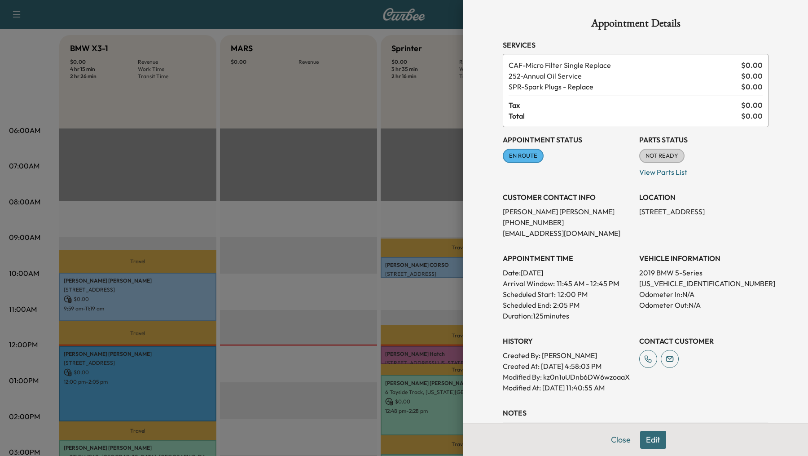
click at [232, 392] on div at bounding box center [404, 228] width 808 height 456
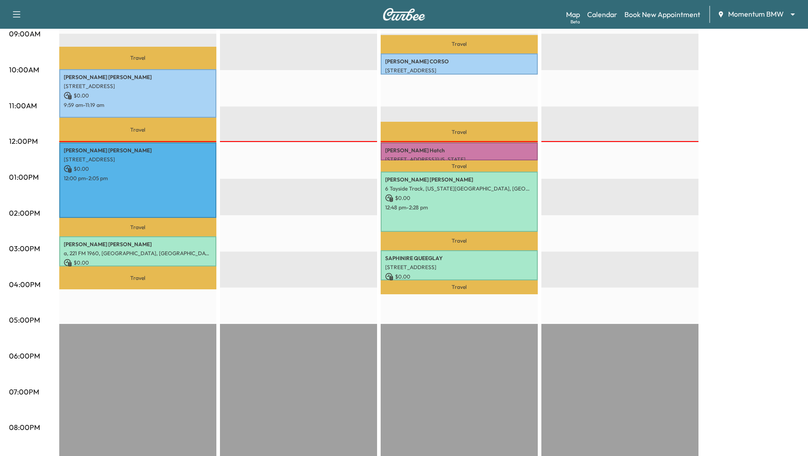
scroll to position [303, 0]
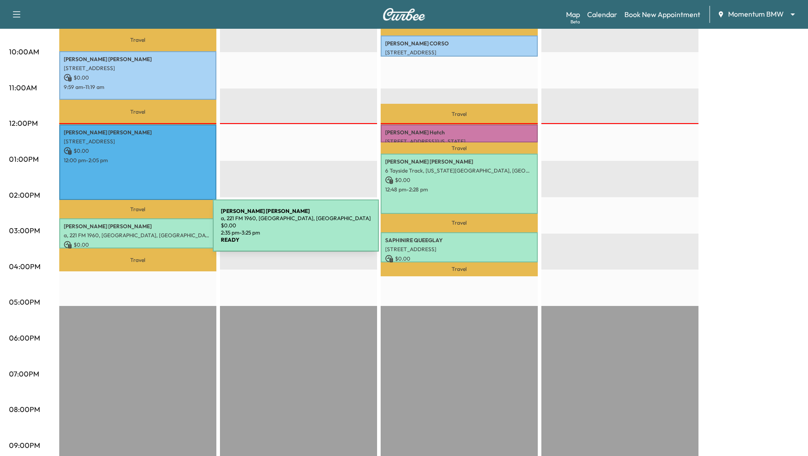
click at [145, 232] on p "a, 221 FM 1960, [GEOGRAPHIC_DATA], [GEOGRAPHIC_DATA]" at bounding box center [138, 235] width 148 height 7
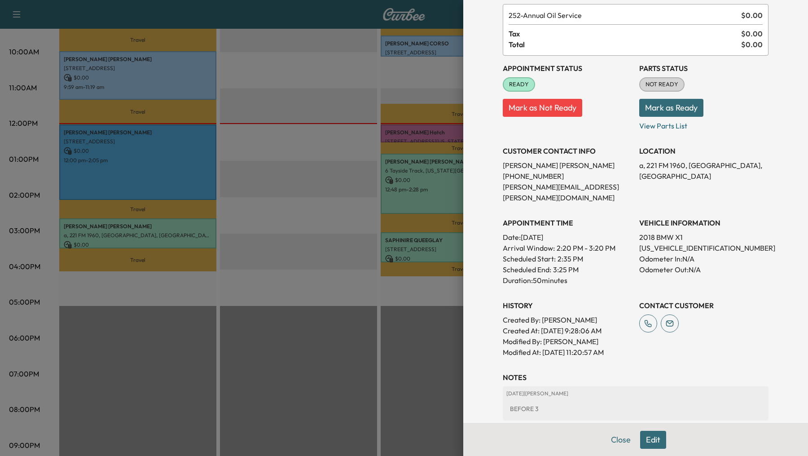
scroll to position [53, 0]
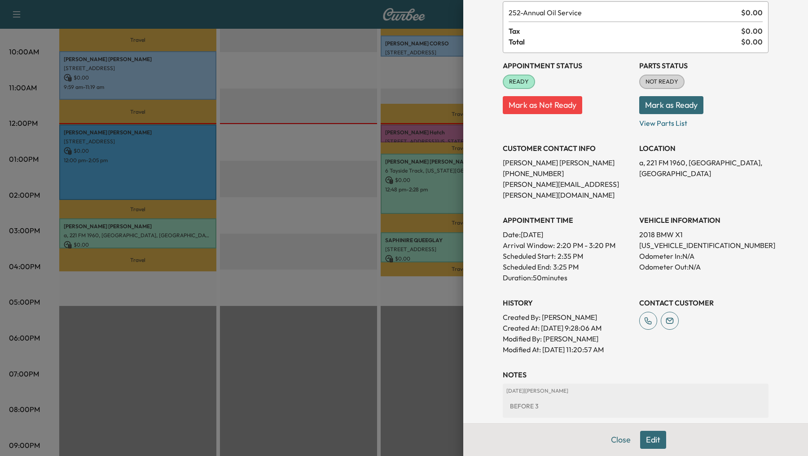
click at [310, 192] on div at bounding box center [404, 228] width 808 height 456
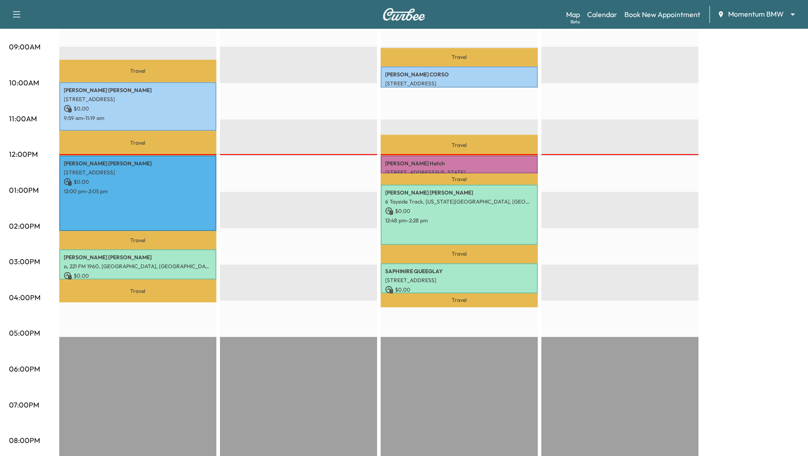
scroll to position [265, 0]
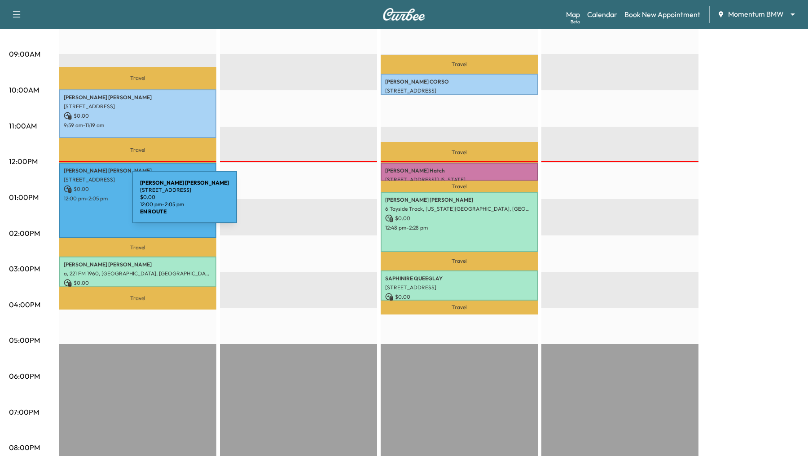
click at [65, 202] on div "[PERSON_NAME] [STREET_ADDRESS] $ 0.00 12:00 pm - 2:05 pm" at bounding box center [137, 199] width 157 height 75
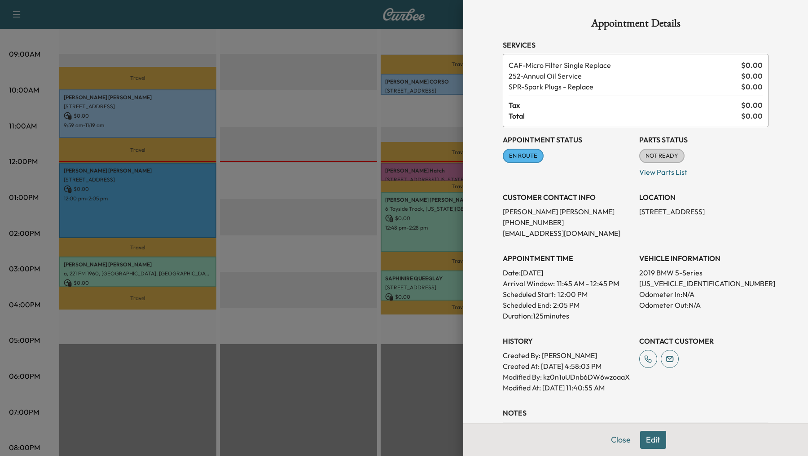
click at [552, 375] on p "Modified By : kz0n1uUDnb6DW6wzoaaX" at bounding box center [567, 376] width 129 height 11
copy p "kz0n1uUDnb6DW6wzoaaX"
click at [162, 293] on div at bounding box center [404, 228] width 808 height 456
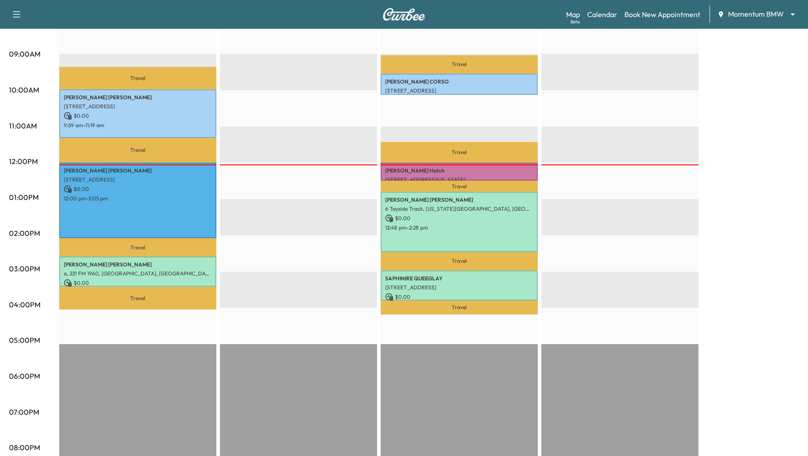
scroll to position [0, 0]
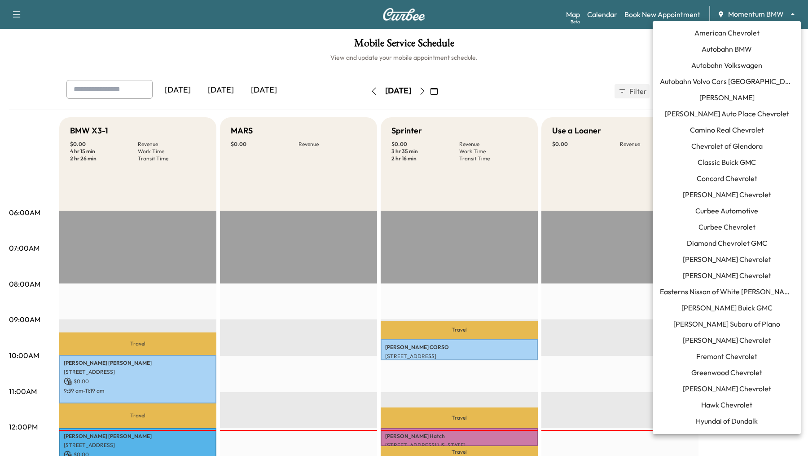
click at [789, 14] on body "Support Log Out Map Beta Calendar Book New Appointment Momentum BMW ******** ​ …" at bounding box center [404, 228] width 808 height 456
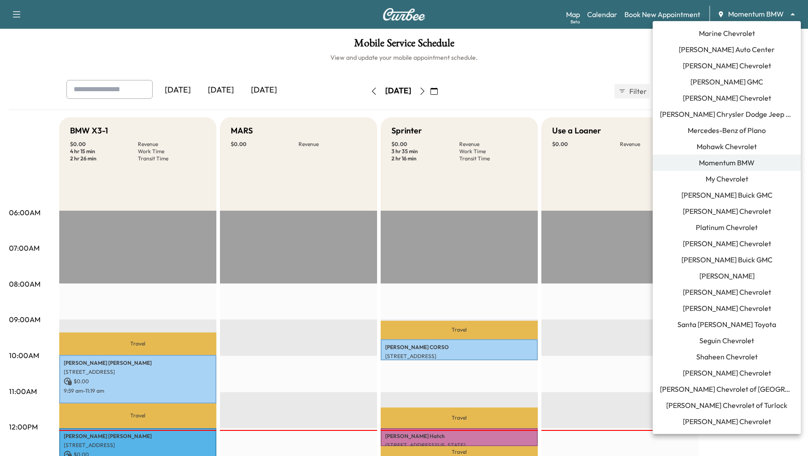
scroll to position [501, 0]
click at [719, 371] on span "[PERSON_NAME] Chevrolet" at bounding box center [727, 372] width 88 height 11
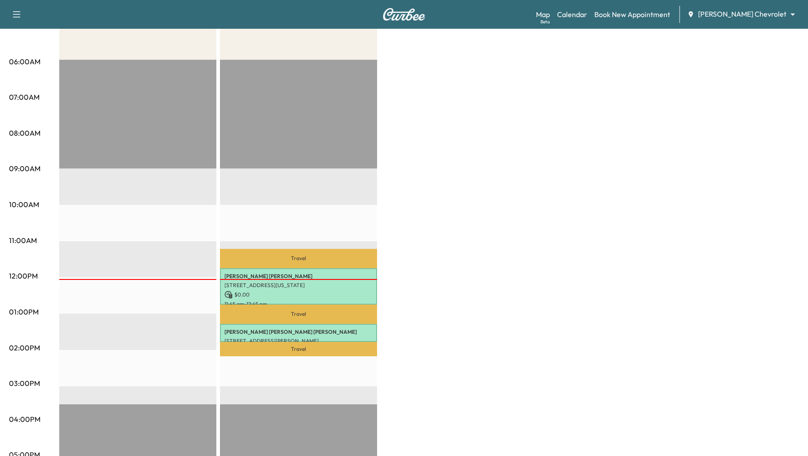
scroll to position [165, 0]
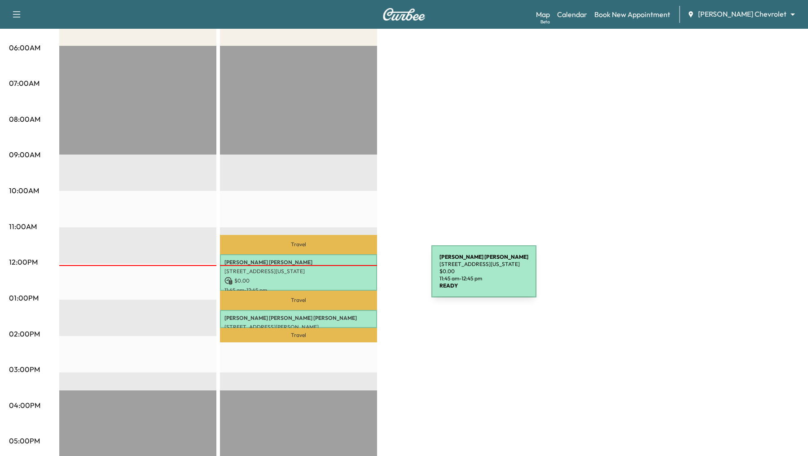
click at [362, 276] on p "$ 0.00" at bounding box center [298, 280] width 148 height 8
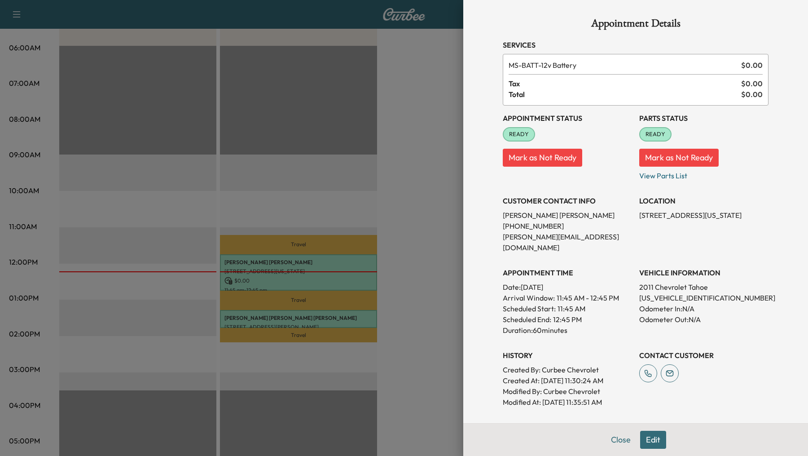
click at [658, 440] on button "Edit" at bounding box center [653, 439] width 26 height 18
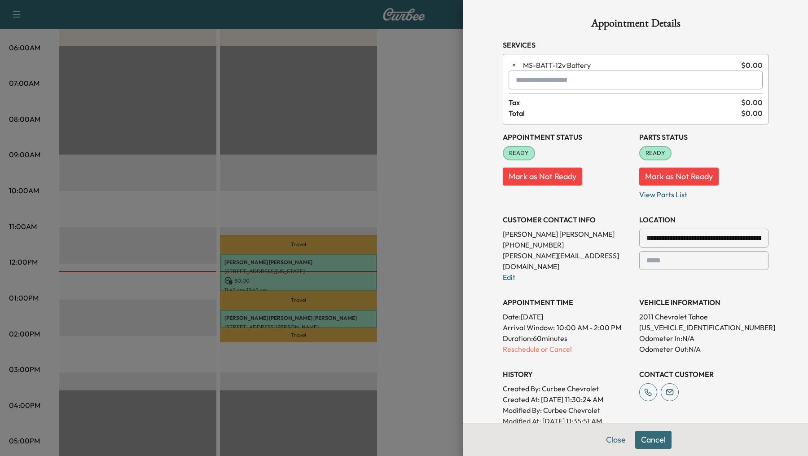
click at [517, 248] on p "[PHONE_NUMBER]" at bounding box center [567, 244] width 129 height 11
click at [503, 272] on link "Edit" at bounding box center [509, 276] width 13 height 9
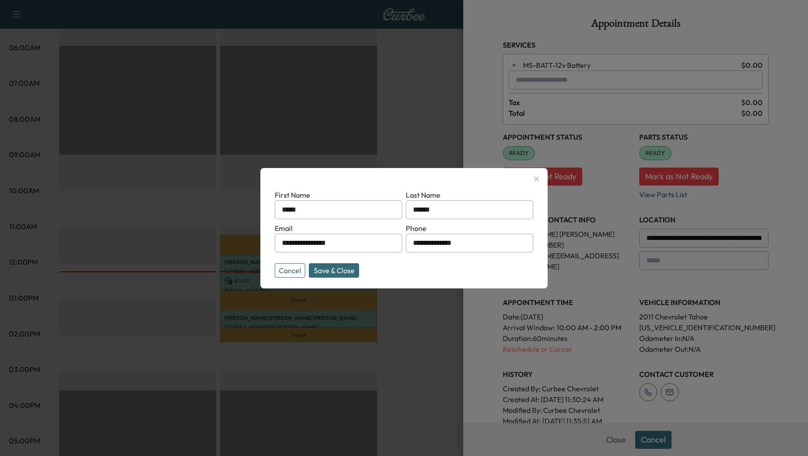
click at [609, 438] on div at bounding box center [404, 228] width 808 height 456
